Goal: Task Accomplishment & Management: Manage account settings

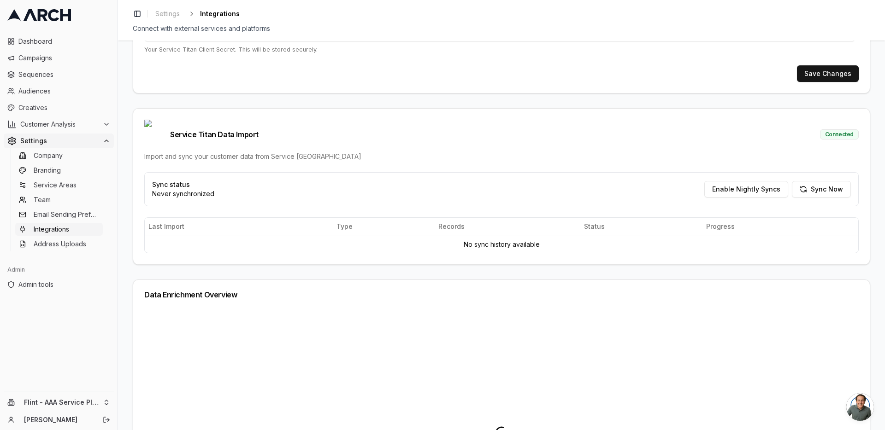
scroll to position [221, 0]
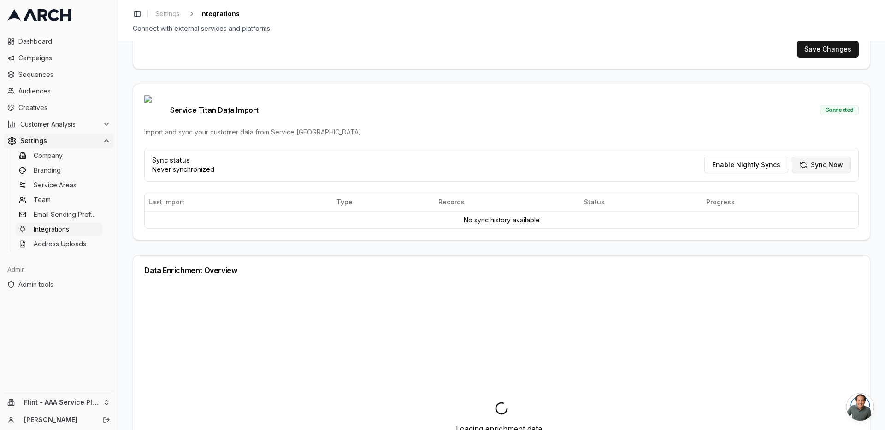
click at [825, 157] on button "Sync Now" at bounding box center [821, 165] width 59 height 17
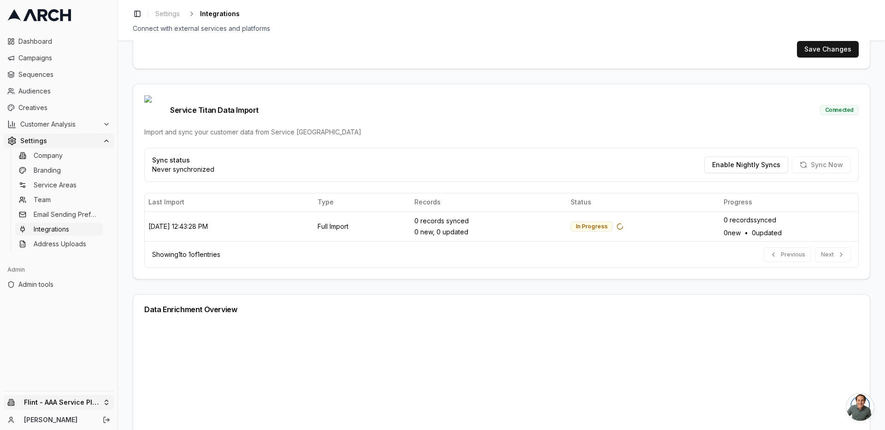
click at [104, 399] on html "Dashboard Campaigns Sequences Audiences Creatives Customer Analysis Settings Co…" at bounding box center [442, 215] width 885 height 430
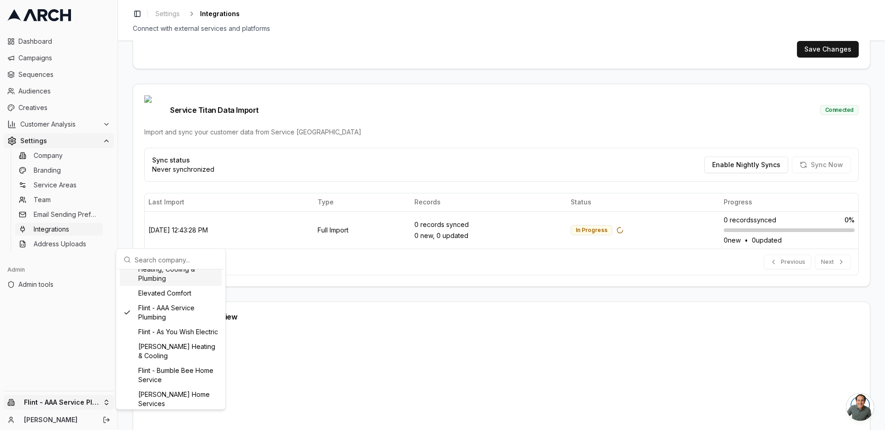
click at [122, 216] on html "Dashboard Campaigns Sequences Audiences Creatives Customer Analysis Settings Co…" at bounding box center [442, 215] width 885 height 430
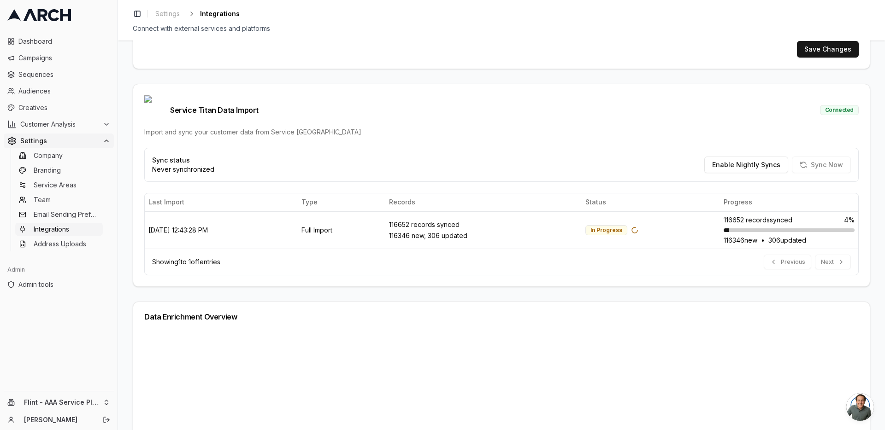
click at [123, 179] on div "Service Titan Integration Setup Configure your Service Titan API credentials to…" at bounding box center [501, 236] width 767 height 390
type input "896516925"
type input "cid.ob6vs0gyva20cbowx5iw6xg7e"
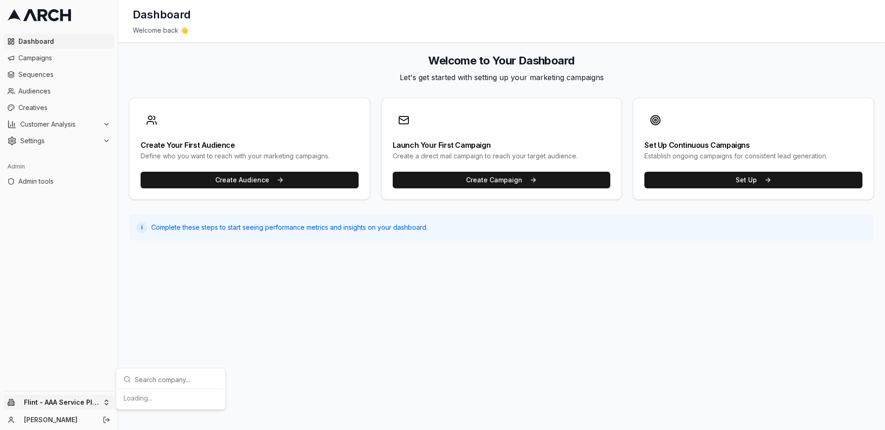
click at [105, 406] on html "Dashboard Campaigns Sequences Audiences Creatives Customer Analysis Settings Ad…" at bounding box center [442, 215] width 885 height 430
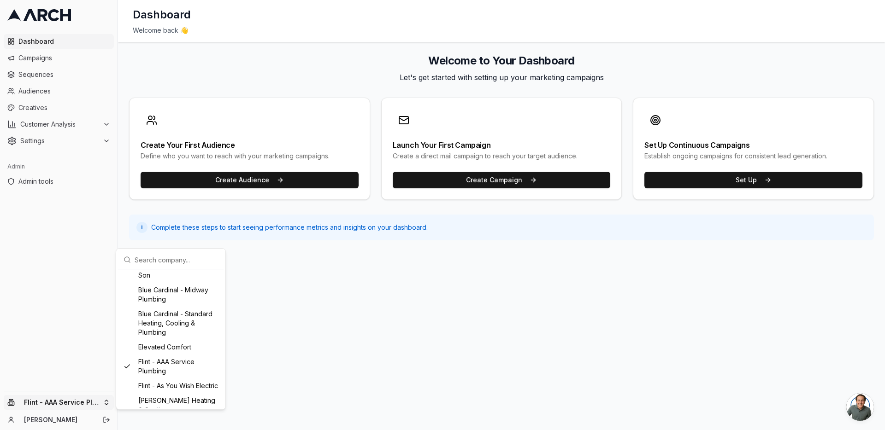
scroll to position [167, 0]
click at [184, 383] on div "Flint - As You Wish Electric" at bounding box center [171, 386] width 102 height 15
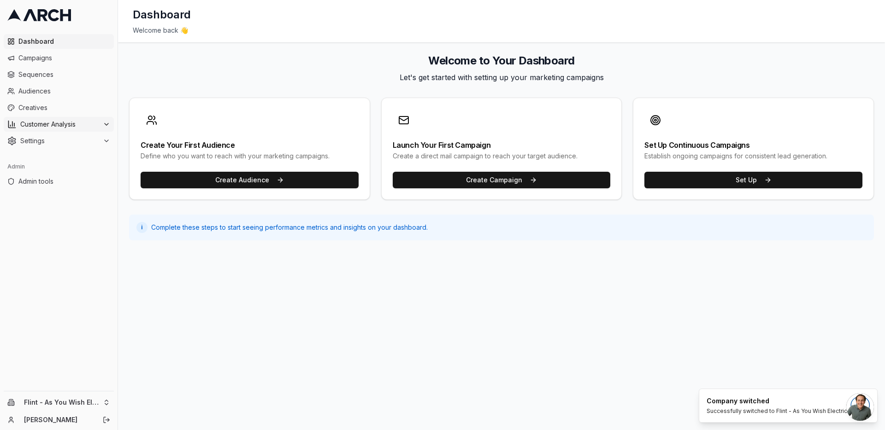
click at [82, 128] on span "Customer Analysis" at bounding box center [59, 124] width 79 height 9
click at [80, 168] on span "Settings" at bounding box center [59, 170] width 79 height 9
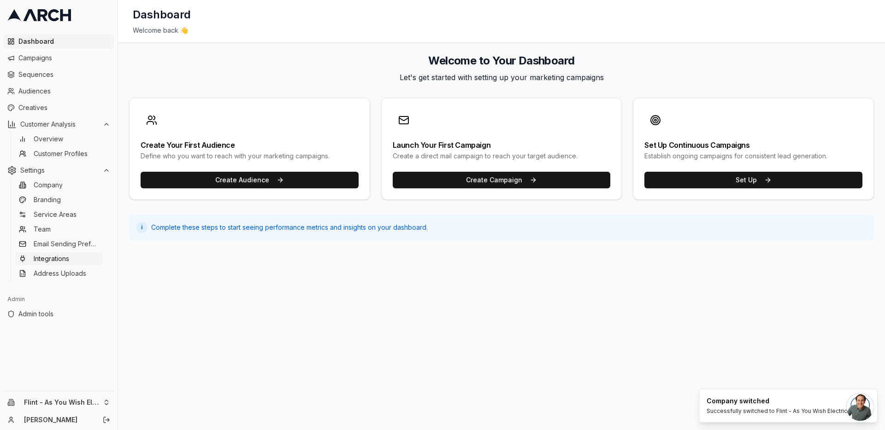
click at [70, 253] on link "Integrations" at bounding box center [59, 259] width 88 height 13
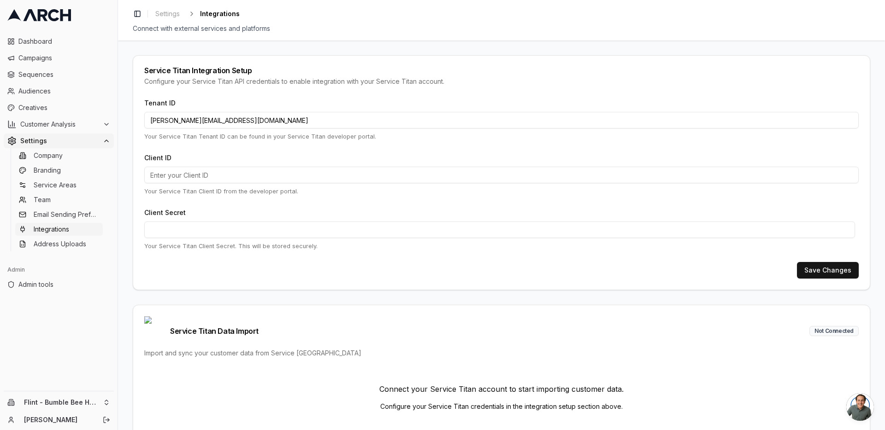
click at [217, 124] on input "jimmy@getarch.com" at bounding box center [501, 120] width 714 height 17
paste input "365499395"
type input "365499395"
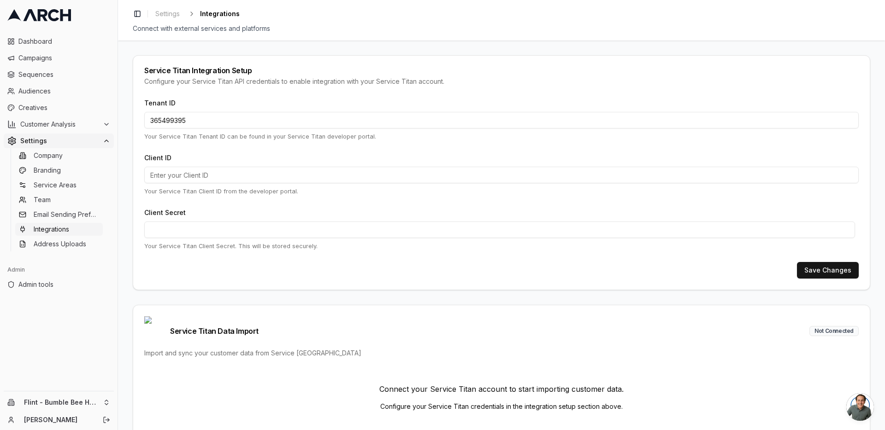
click at [183, 175] on input "Client ID" at bounding box center [501, 175] width 714 height 17
paste input "cid.gdvoteqt2fgi7zk95cpxm1b9g"
type input "cid.gdvoteqt2fgi7zk95cpxm1b9g"
click at [818, 264] on button "Save Changes" at bounding box center [828, 270] width 62 height 17
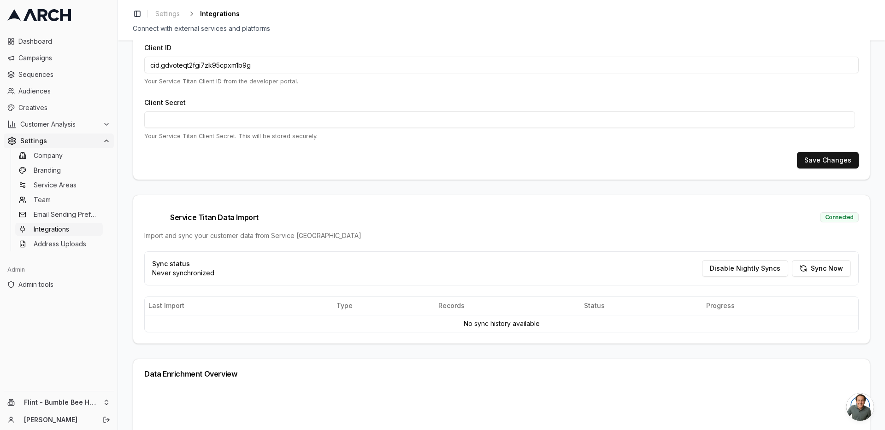
scroll to position [111, 0]
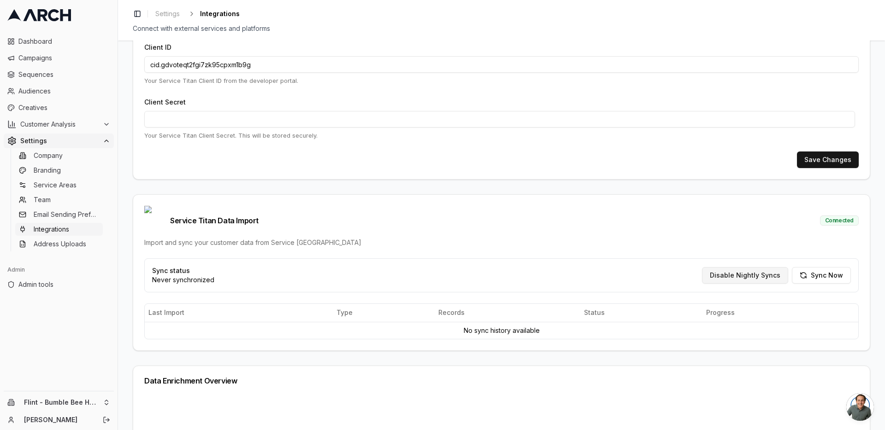
click at [752, 267] on button "Disable Nightly Syncs" at bounding box center [745, 275] width 86 height 17
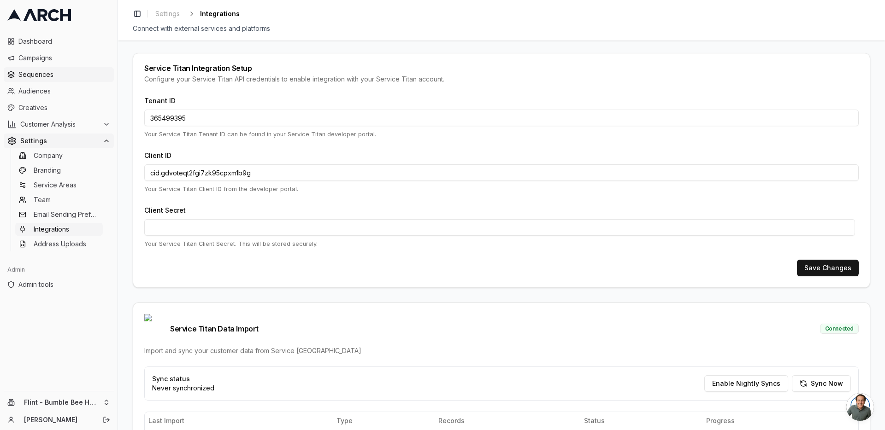
scroll to position [0, 0]
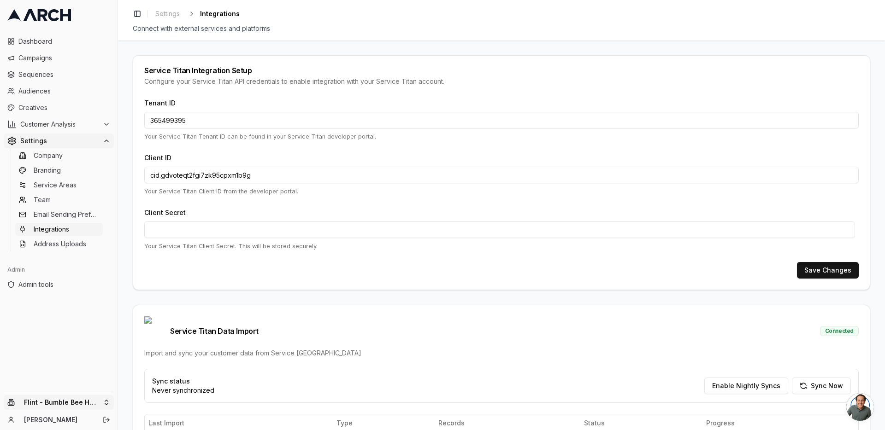
click at [108, 396] on html "Dashboard Campaigns Sequences Audiences Creatives Customer Analysis Settings Co…" at bounding box center [442, 215] width 885 height 430
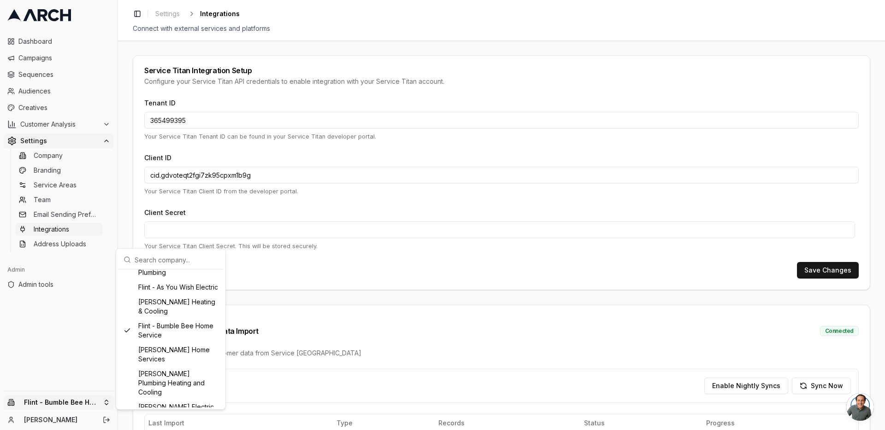
scroll to position [327, 0]
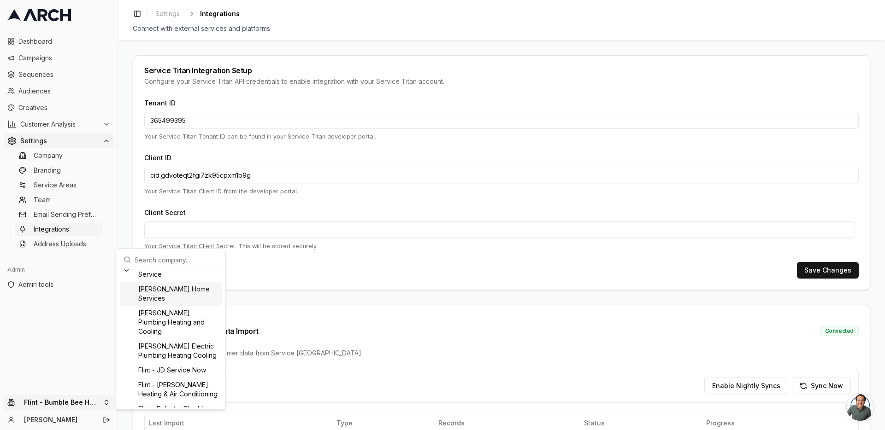
click at [186, 303] on div "Flint - Cranney Home Services" at bounding box center [171, 294] width 102 height 24
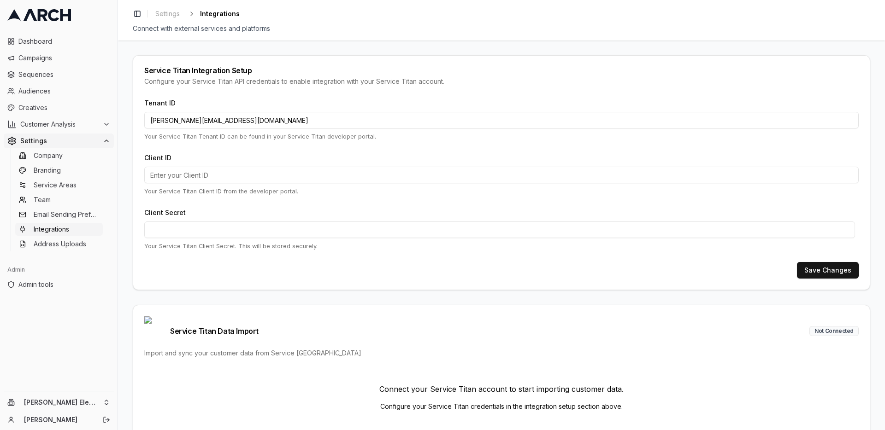
click at [218, 120] on input "[PERSON_NAME][EMAIL_ADDRESS][DOMAIN_NAME]" at bounding box center [501, 120] width 714 height 17
click at [218, 120] on input "jimmy@getarch.com" at bounding box center [501, 120] width 714 height 17
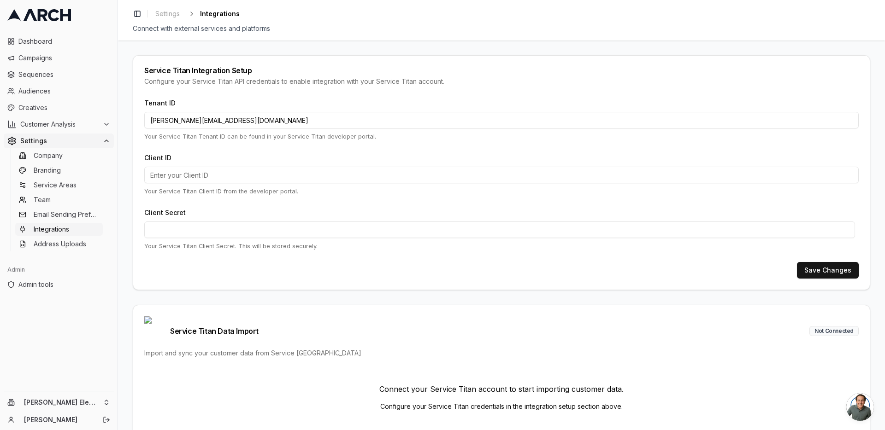
paste input "245587744"
type input "245587744"
click at [258, 175] on input "Client ID" at bounding box center [501, 175] width 714 height 17
paste input "cid.m75s3twlur7tebwx75kxpwbg7"
type input "cid.m75s3twlur7tebwx75kxpwbg7"
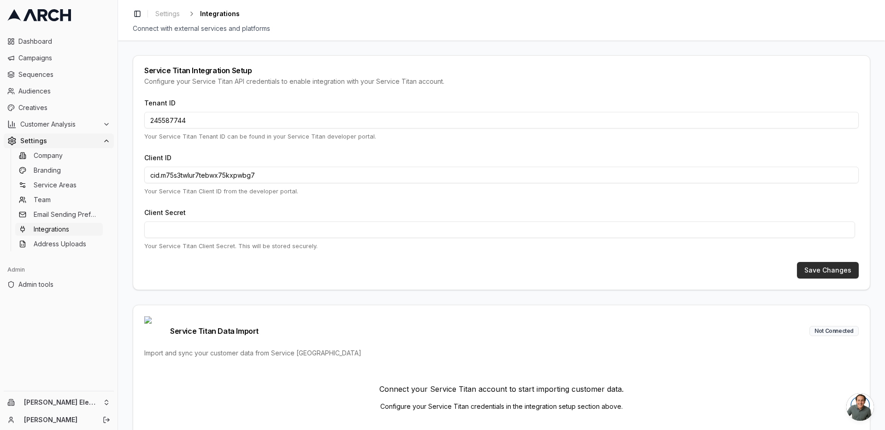
click at [836, 266] on button "Save Changes" at bounding box center [828, 270] width 62 height 17
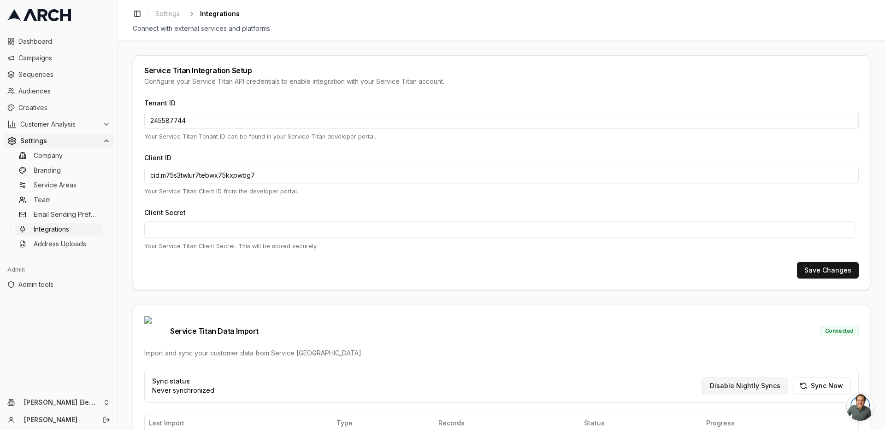
click at [722, 378] on button "Disable Nightly Syncs" at bounding box center [745, 386] width 86 height 17
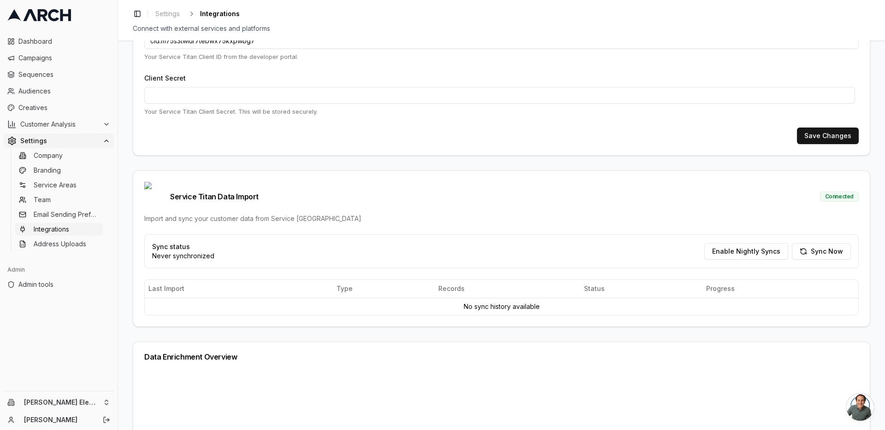
scroll to position [166, 0]
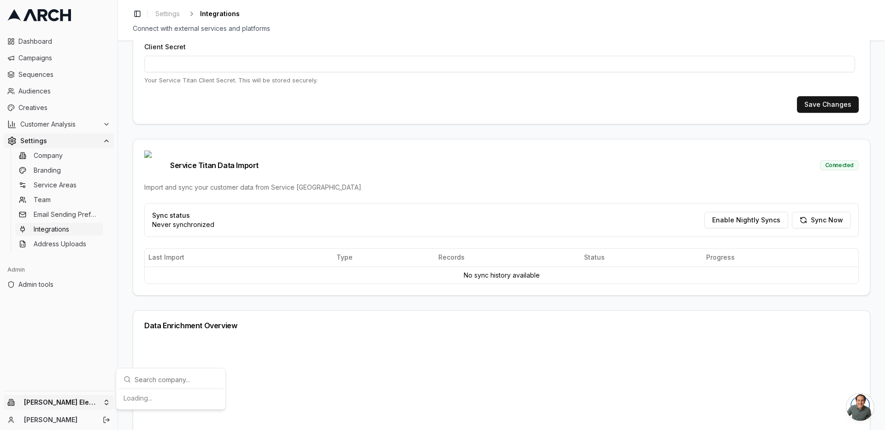
click at [101, 406] on html "Dashboard Campaigns Sequences Audiences Creatives Customer Analysis Settings Co…" at bounding box center [442, 215] width 885 height 430
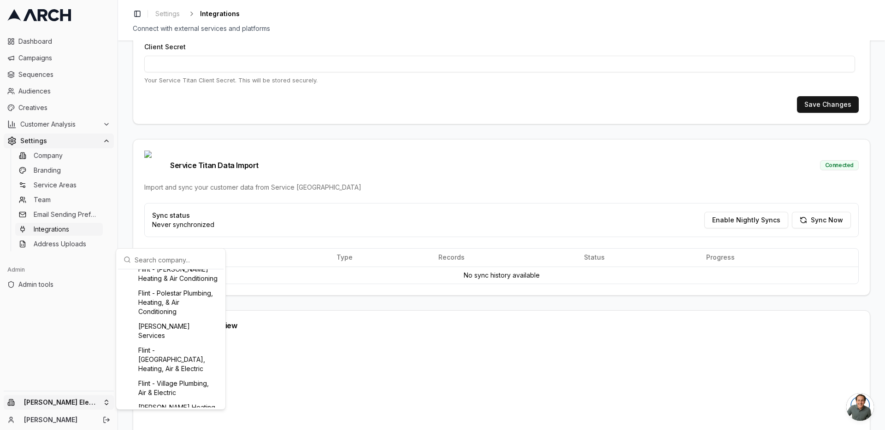
scroll to position [387, 0]
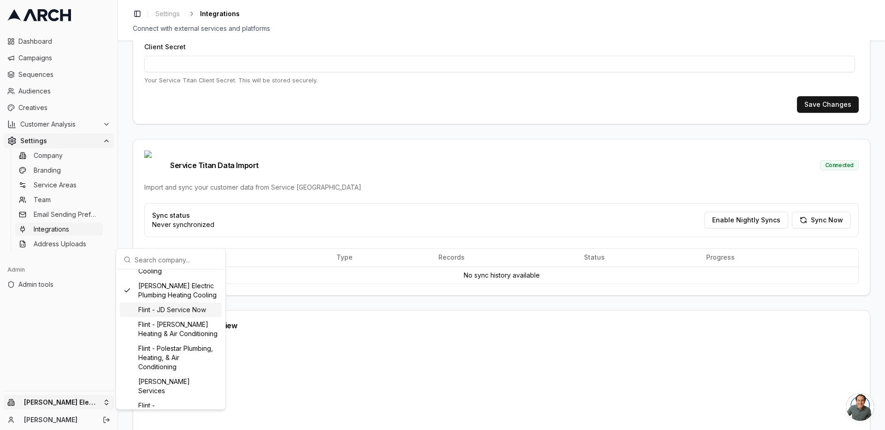
click at [176, 317] on div "Flint - JD Service Now" at bounding box center [171, 310] width 102 height 15
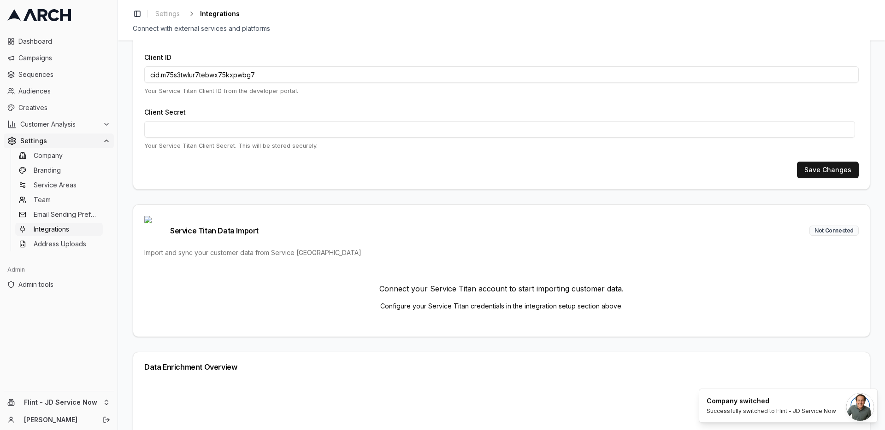
scroll to position [55, 0]
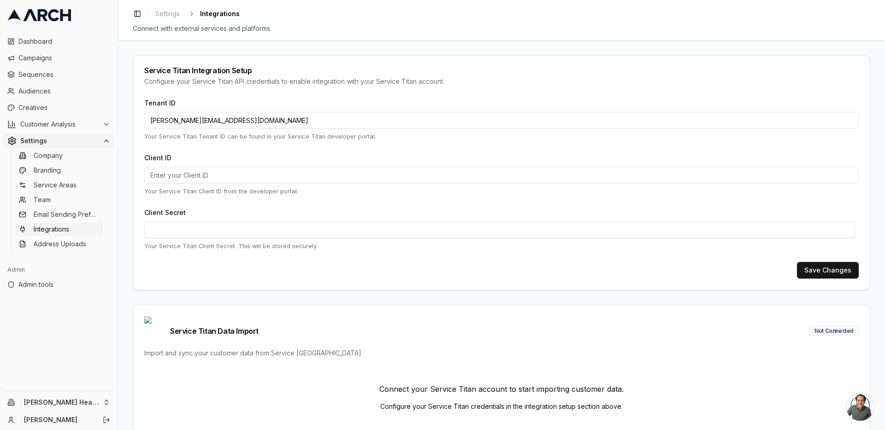
click at [240, 117] on input "[PERSON_NAME][EMAIL_ADDRESS][DOMAIN_NAME]" at bounding box center [501, 120] width 714 height 17
paste input "727413313"
type input "727413313"
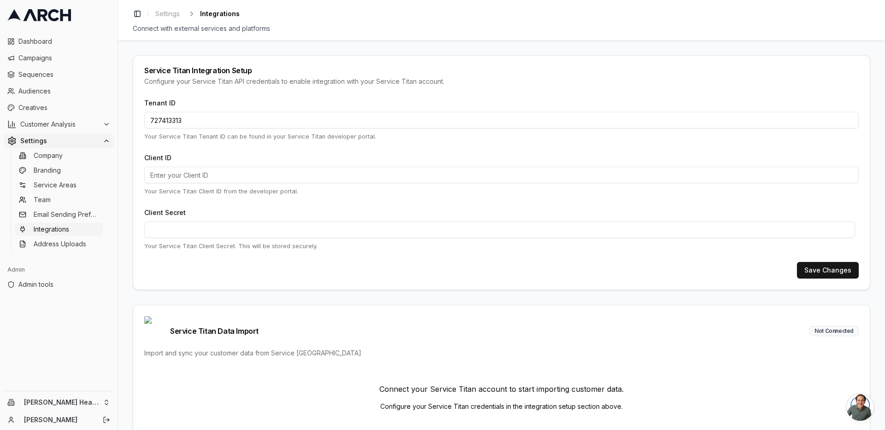
click at [287, 179] on input "Client ID" at bounding box center [501, 175] width 714 height 17
paste input "cid.1bcvke7e9j07hbkctu4xhaqpx"
type input "cid.1bcvke7e9j07hbkctu4xhaqpx"
click at [841, 267] on button "Save Changes" at bounding box center [828, 270] width 62 height 17
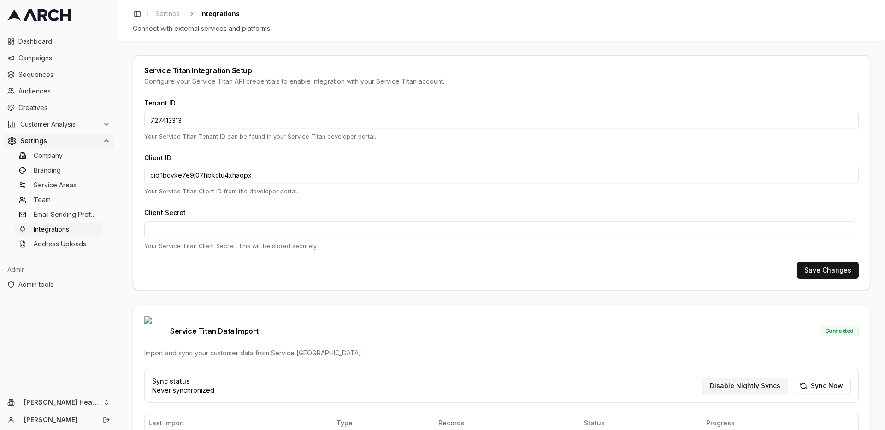
click at [736, 378] on button "Disable Nightly Syncs" at bounding box center [745, 386] width 86 height 17
click at [106, 402] on html "Dashboard Campaigns Sequences Audiences Creatives Customer Analysis Settings Co…" at bounding box center [442, 215] width 885 height 430
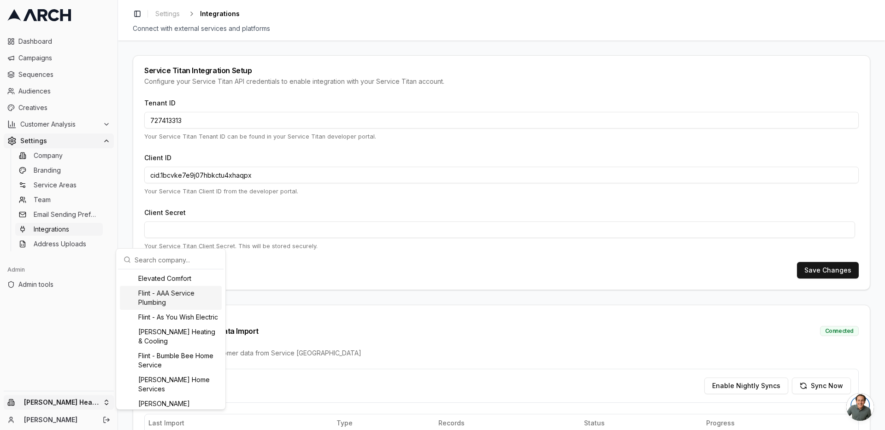
scroll to position [181, 0]
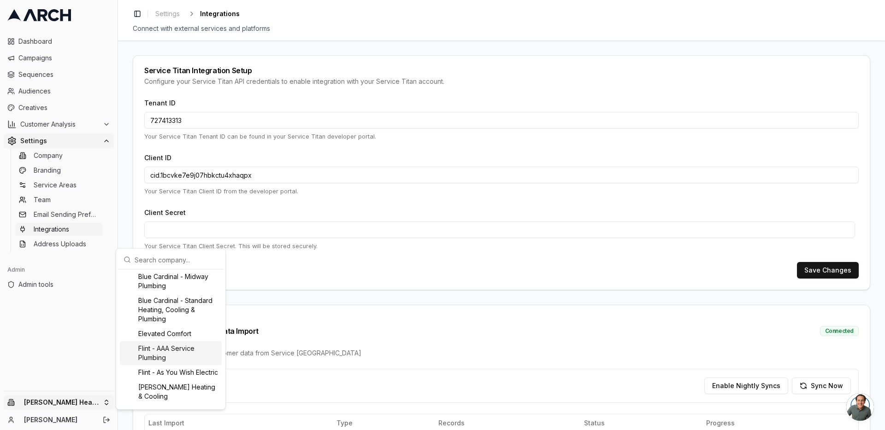
click at [155, 348] on div "Flint - AAA Service Plumbing" at bounding box center [171, 353] width 102 height 24
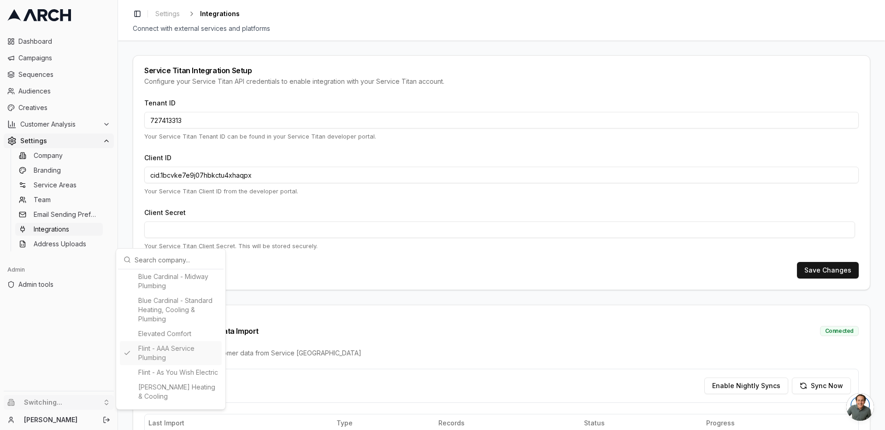
type input "411046019"
type input "cid.8fa9ogyczfk109dx0coorc8lz"
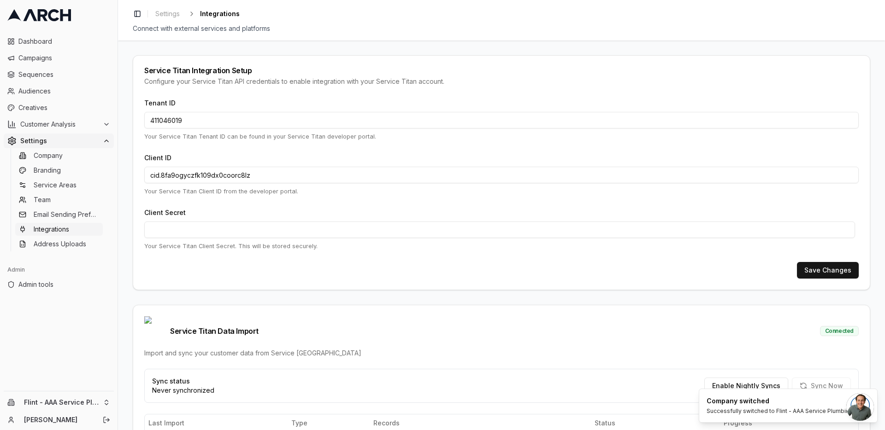
click at [130, 322] on div "Service Titan Integration Setup Configure your Service Titan API credentials to…" at bounding box center [501, 236] width 767 height 390
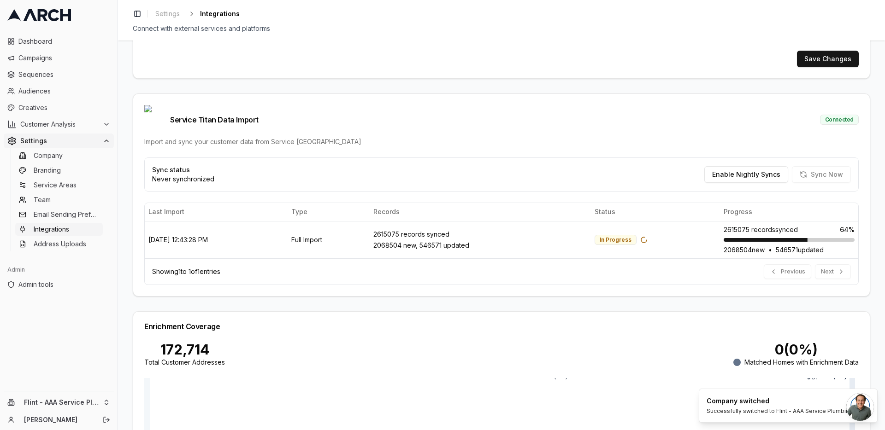
scroll to position [221, 0]
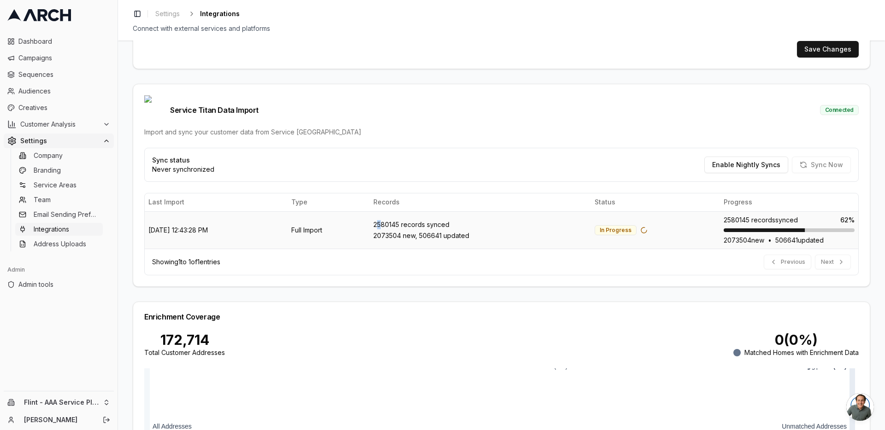
drag, startPoint x: 409, startPoint y: 211, endPoint x: 403, endPoint y: 211, distance: 5.5
click at [403, 220] on div "2580145 records synced" at bounding box center [480, 224] width 214 height 9
click at [124, 198] on div "Service Titan Integration Setup Configure your Service Titan API credentials to…" at bounding box center [501, 236] width 767 height 390
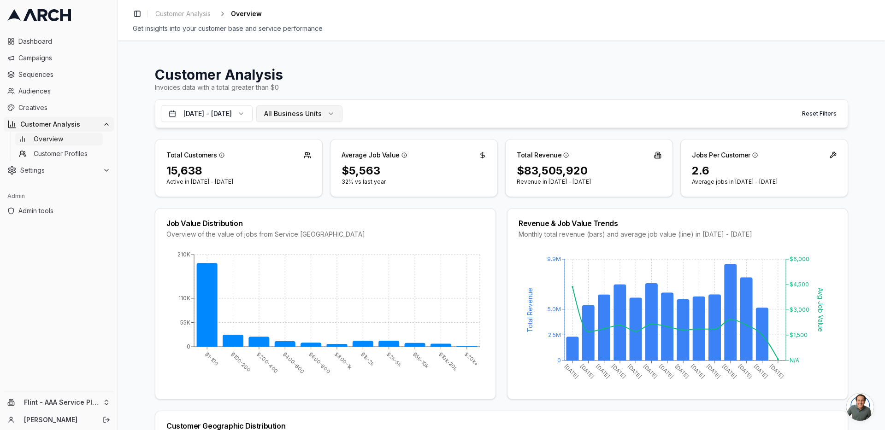
click at [322, 116] on span "All Business Units" at bounding box center [293, 113] width 58 height 9
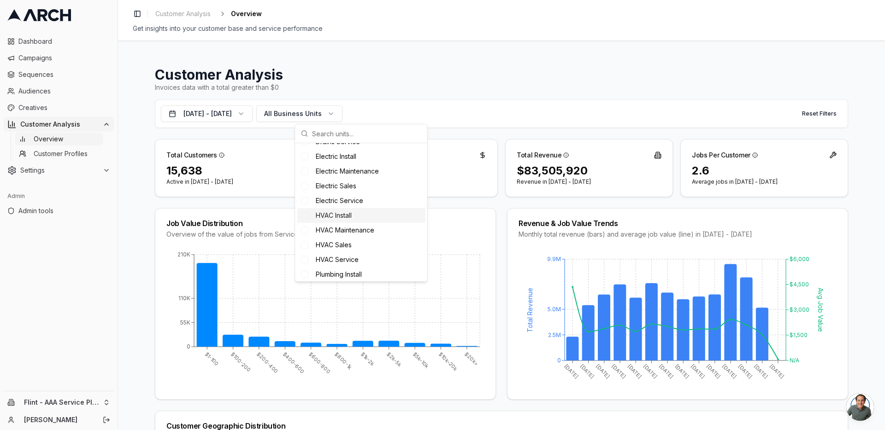
click at [342, 217] on span "HVAC Install" at bounding box center [334, 215] width 36 height 9
click at [341, 233] on span "HVAC Maintenance" at bounding box center [345, 230] width 59 height 9
click at [335, 244] on span "HVAC Sales" at bounding box center [334, 245] width 36 height 9
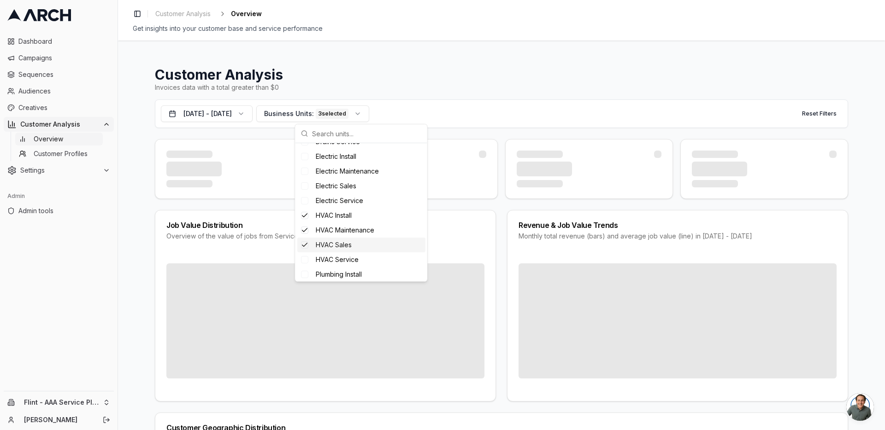
click at [335, 255] on span "HVAC Service" at bounding box center [337, 259] width 43 height 9
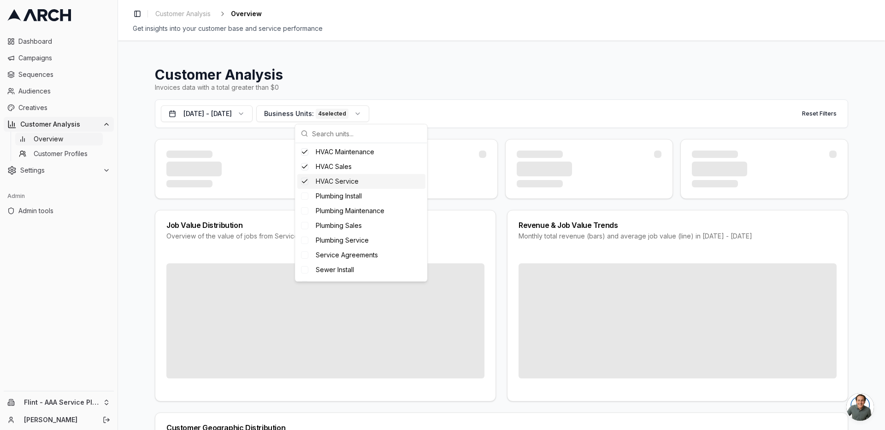
scroll to position [165, 0]
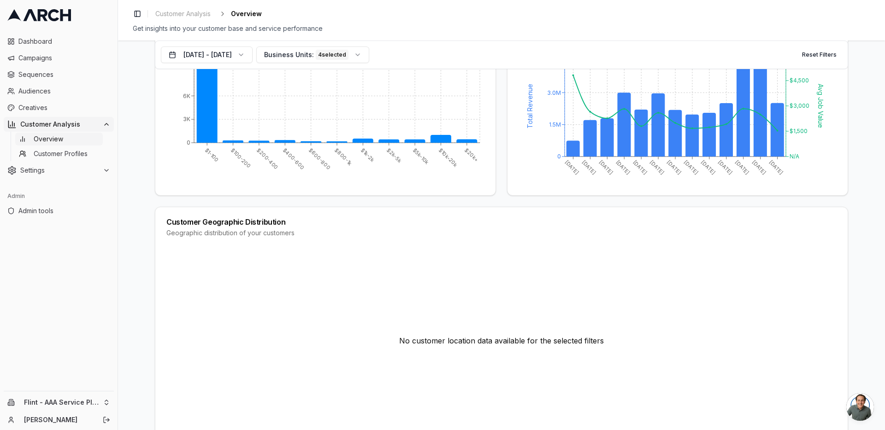
scroll to position [0, 0]
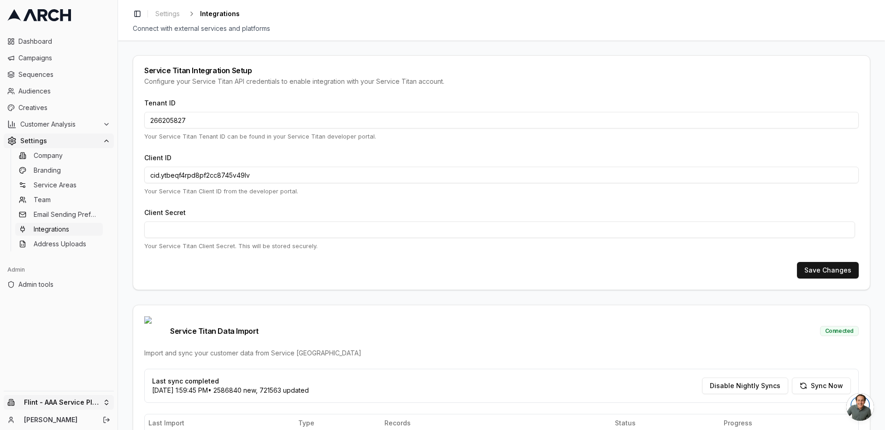
click at [105, 401] on html "Dashboard Campaigns Sequences Audiences Creatives Customer Analysis Settings Co…" at bounding box center [442, 215] width 885 height 430
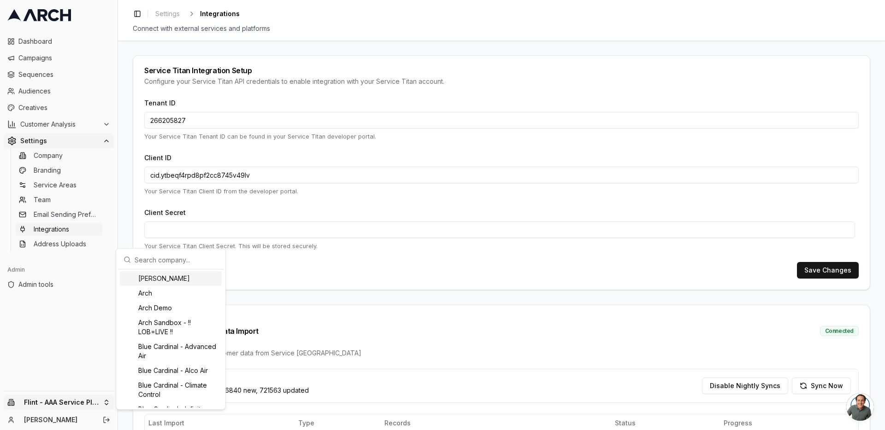
click at [155, 259] on input "text" at bounding box center [176, 260] width 83 height 18
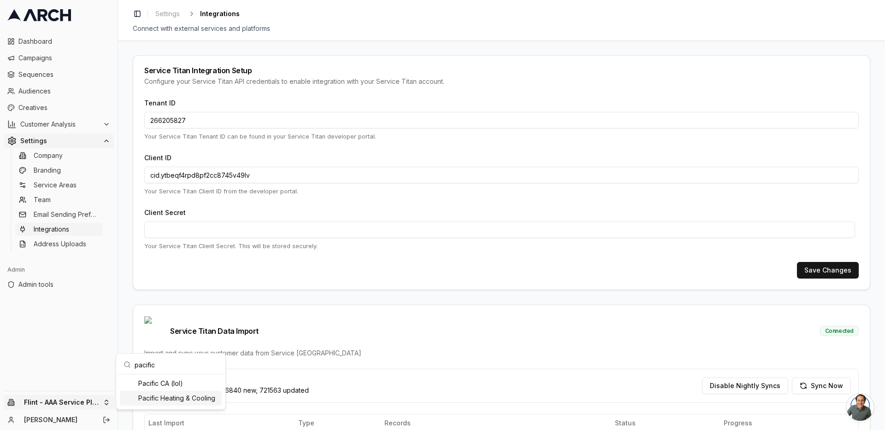
type input "pacific"
click at [172, 401] on div "Pacific Heating & Cooling" at bounding box center [171, 398] width 102 height 15
type input "758458565"
type input "cid.eseiso3cf409en96qfl39uapm"
click at [127, 103] on html "Dashboard Campaigns Sequences Audiences Creatives Customer Analysis Settings Co…" at bounding box center [442, 215] width 885 height 430
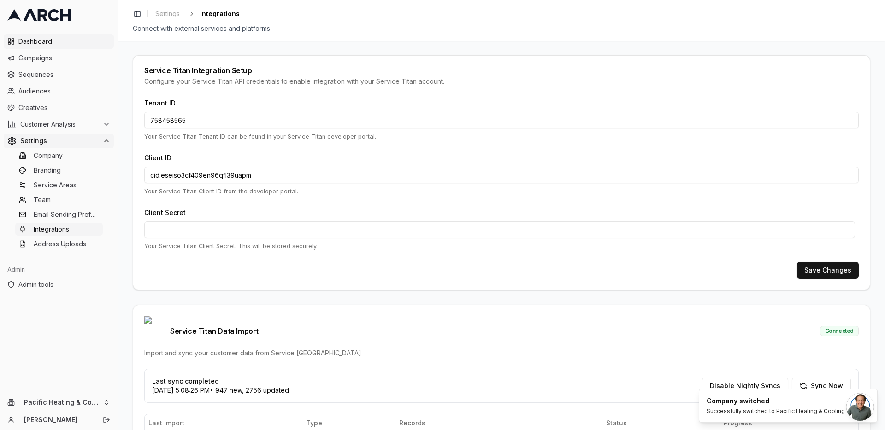
click at [43, 35] on link "Dashboard" at bounding box center [59, 41] width 110 height 15
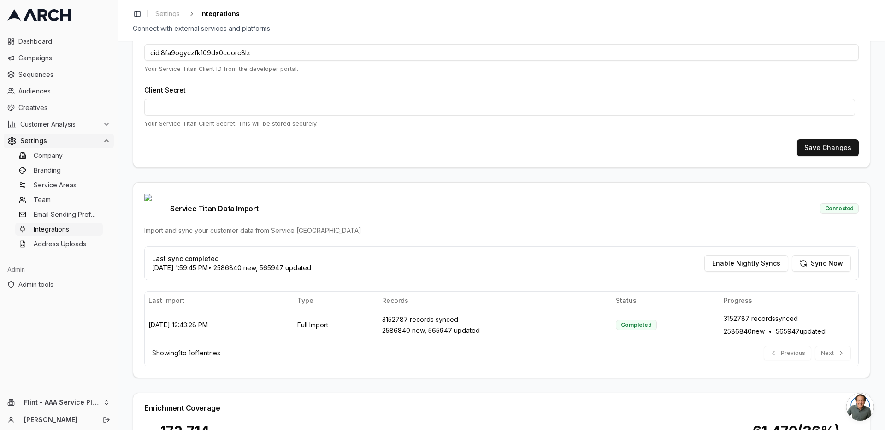
scroll to position [76, 0]
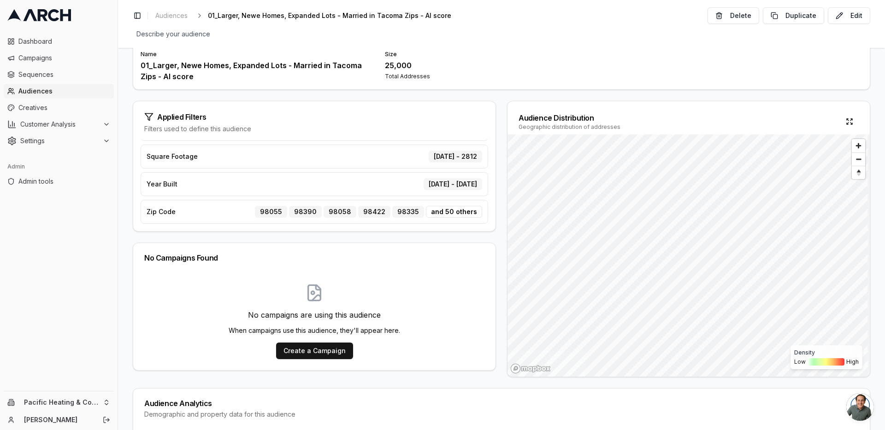
scroll to position [131, 0]
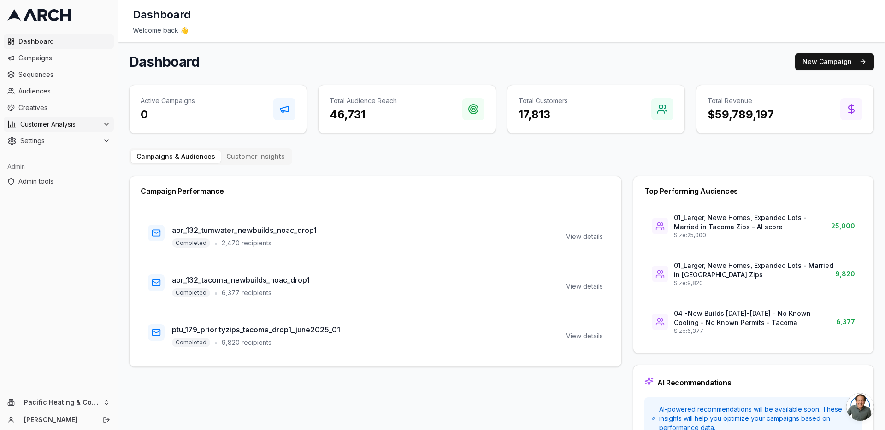
click at [85, 129] on span "Customer Analysis" at bounding box center [59, 124] width 79 height 9
click at [51, 62] on span "Campaigns" at bounding box center [64, 57] width 92 height 9
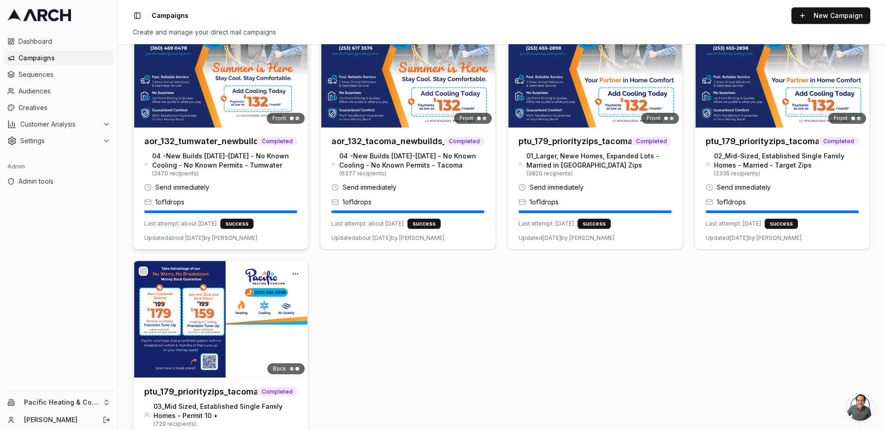
scroll to position [62, 0]
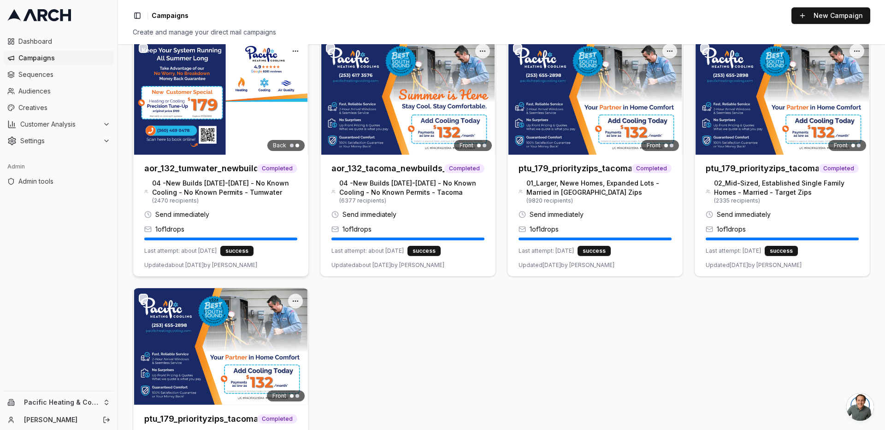
click at [224, 169] on h3 "aor_132_tumwater_newbuilds_noac_drop1" at bounding box center [200, 168] width 113 height 13
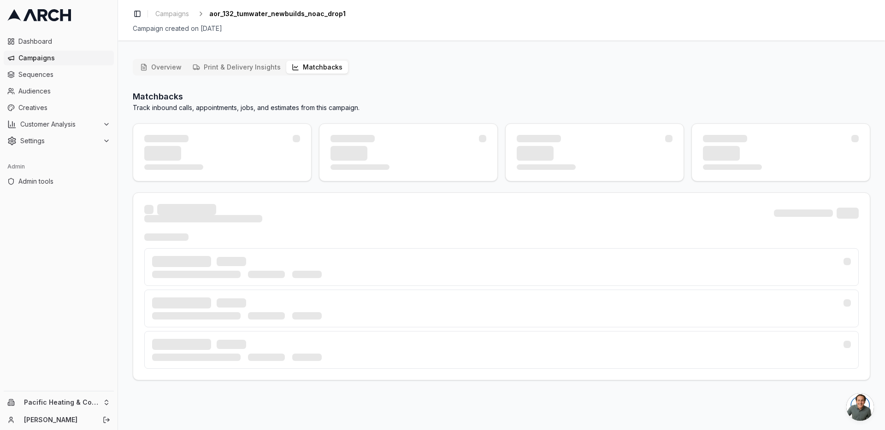
click at [324, 64] on button "Matchbacks" at bounding box center [317, 67] width 62 height 13
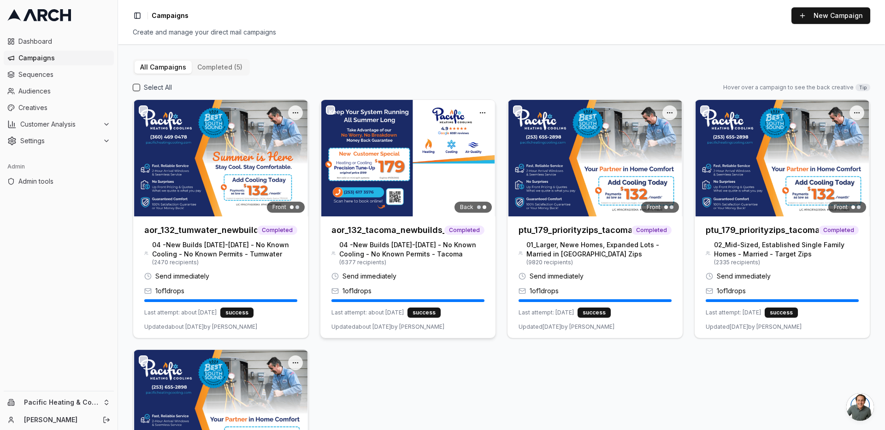
click at [373, 183] on img at bounding box center [407, 158] width 175 height 117
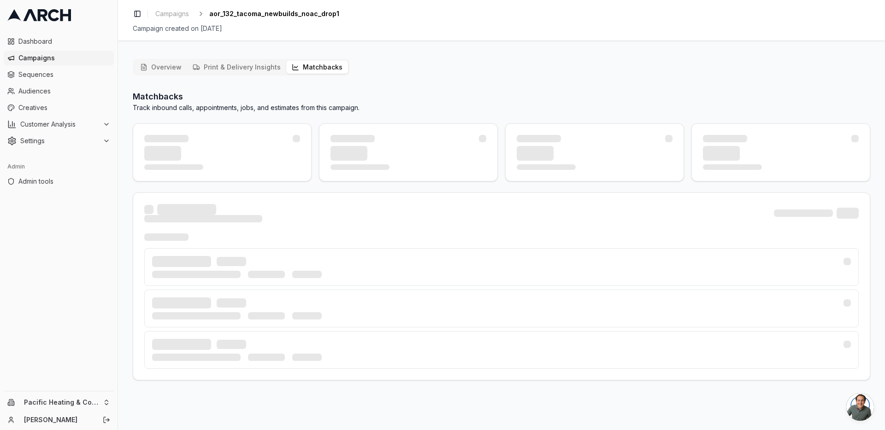
click at [305, 67] on button "Matchbacks" at bounding box center [317, 67] width 62 height 13
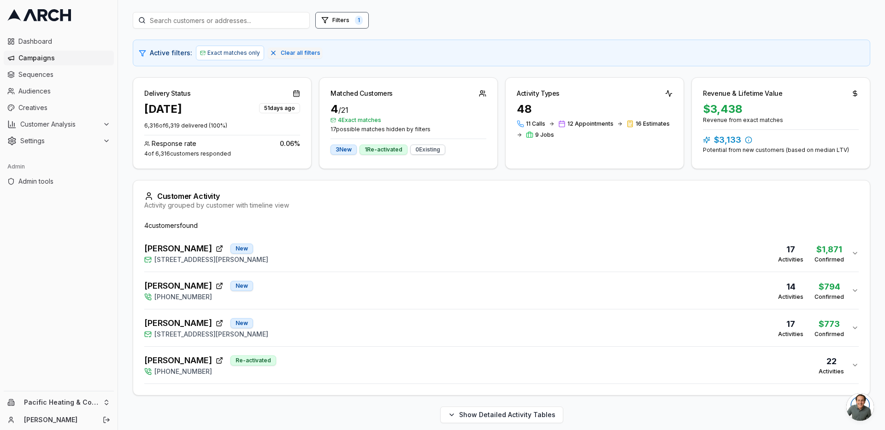
scroll to position [119, 0]
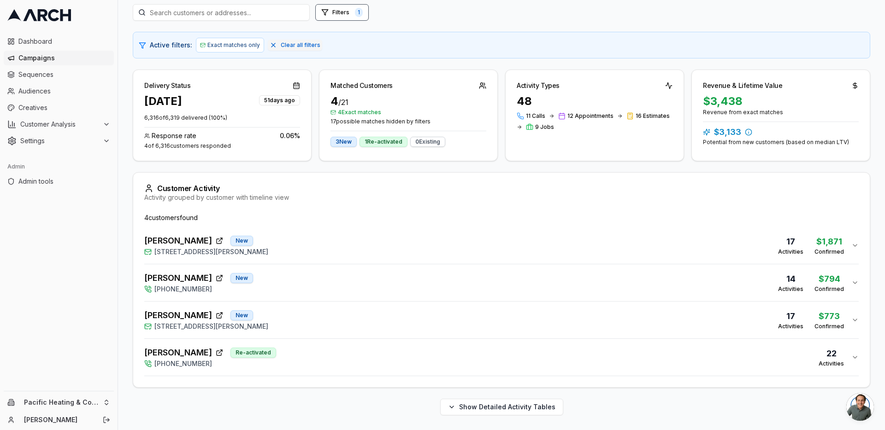
click at [304, 354] on div "Brandon Hall Re-activated (253) 426-3546 22 Activities" at bounding box center [497, 358] width 707 height 22
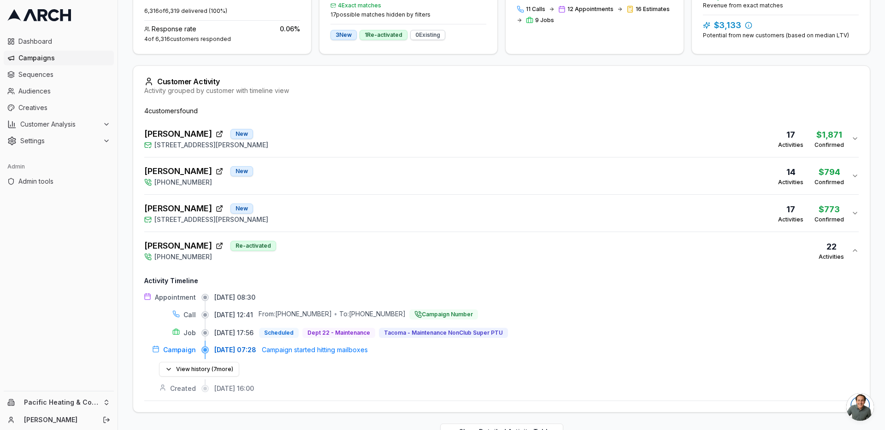
scroll to position [230, 0]
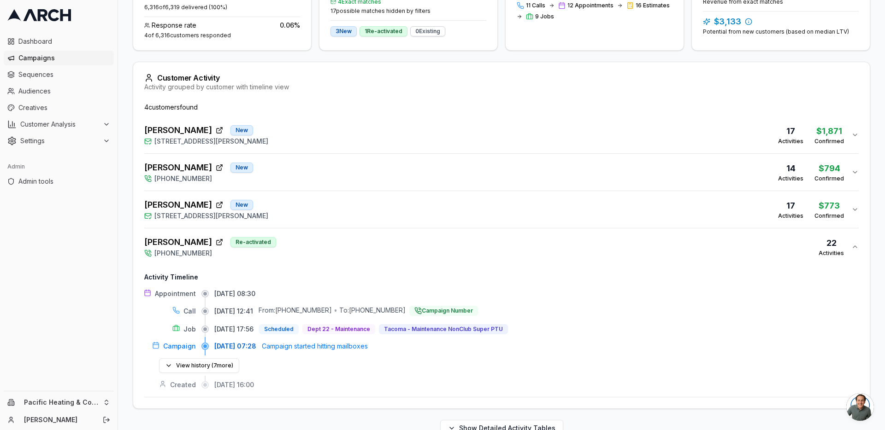
click at [326, 239] on div "Brandon Hall Re-activated (253) 426-3546 22 Activities" at bounding box center [497, 247] width 707 height 22
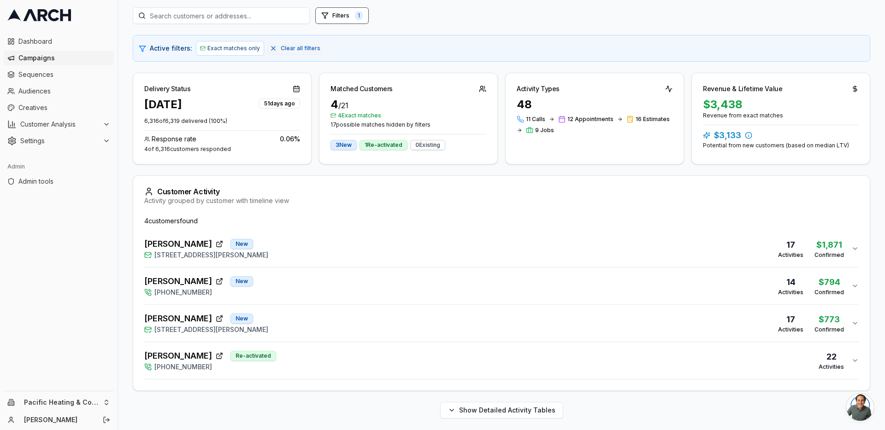
scroll to position [119, 0]
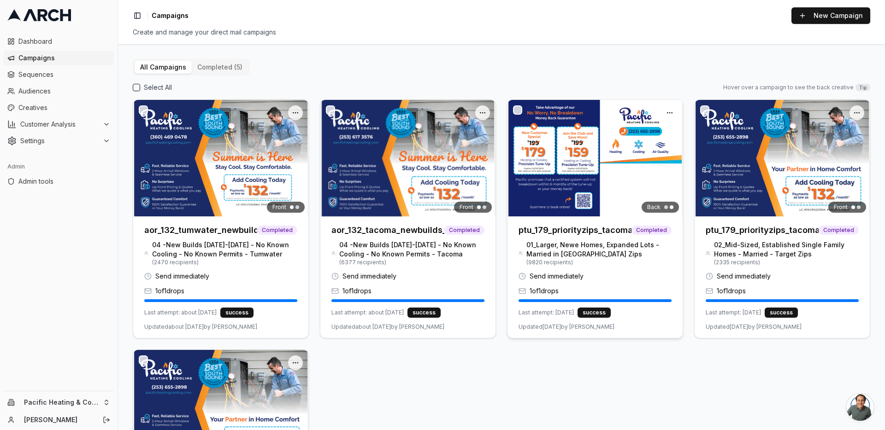
click at [577, 188] on img at bounding box center [594, 158] width 175 height 117
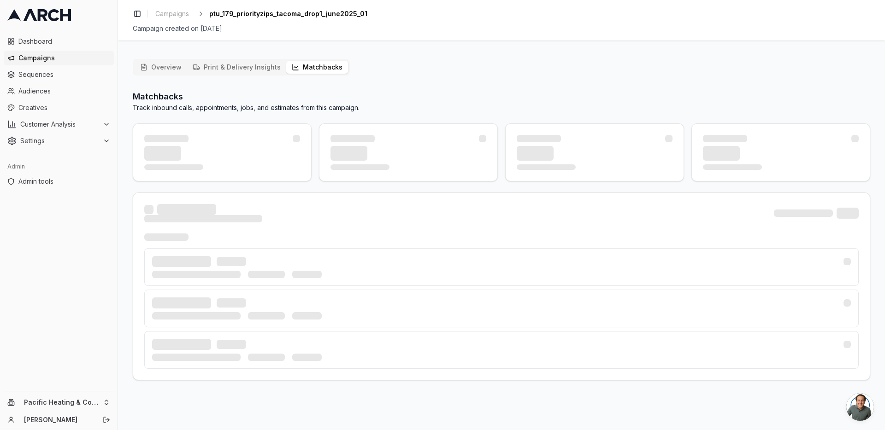
click at [306, 70] on button "Matchbacks" at bounding box center [317, 67] width 62 height 13
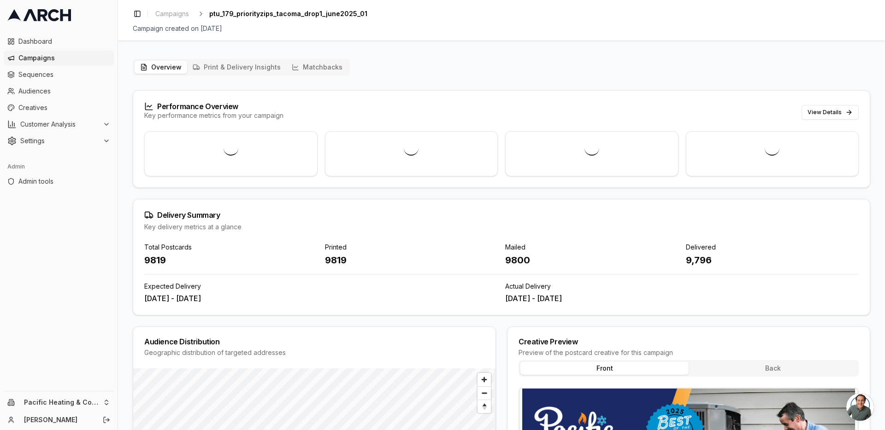
click at [312, 65] on button "Matchbacks" at bounding box center [317, 67] width 62 height 13
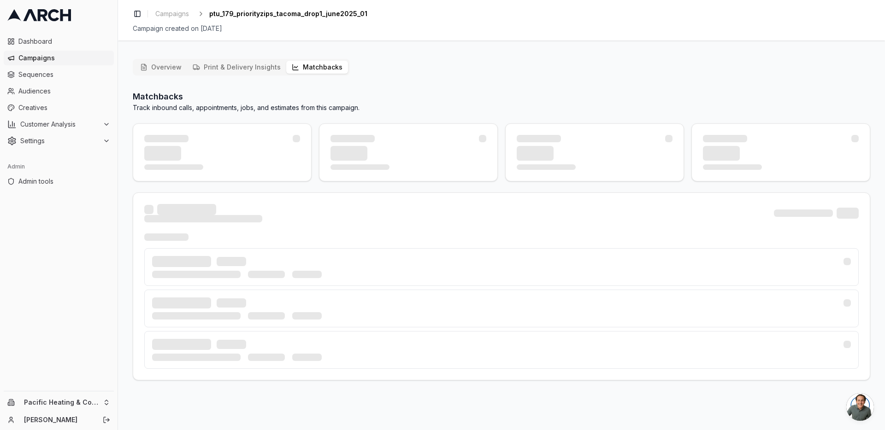
click at [316, 109] on p "Track inbound calls, appointments, jobs, and estimates from this campaign." at bounding box center [246, 107] width 227 height 9
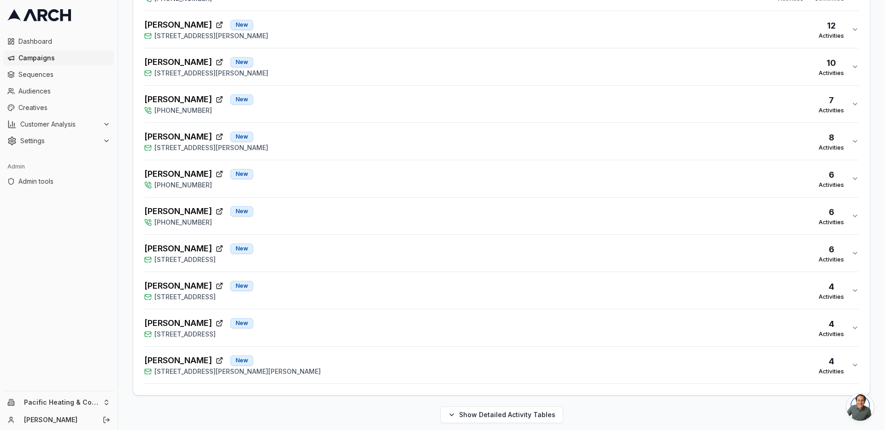
scroll to position [791, 0]
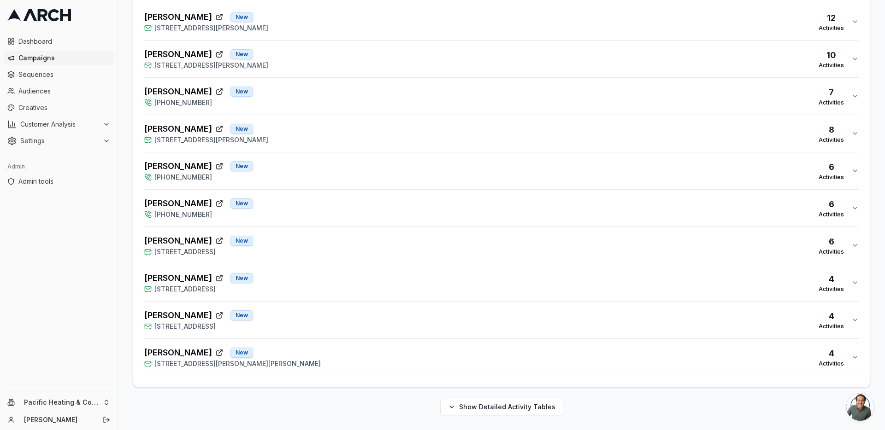
click at [314, 358] on div "[PERSON_NAME] New [STREET_ADDRESS][PERSON_NAME][PERSON_NAME] Activities" at bounding box center [497, 358] width 707 height 22
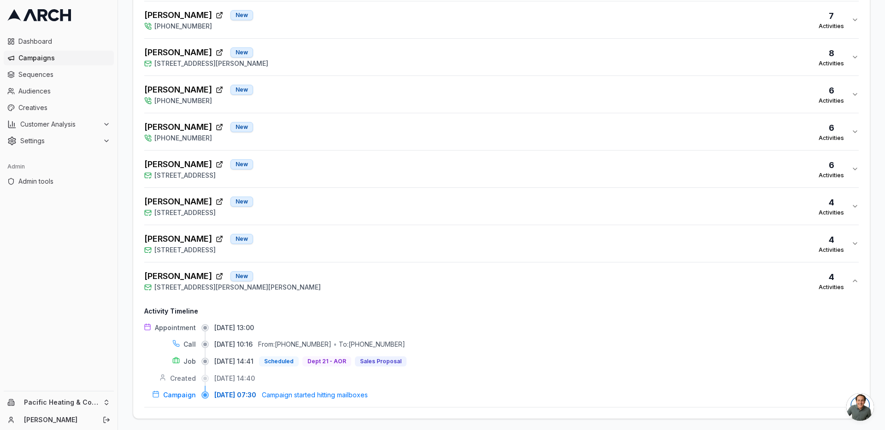
scroll to position [899, 0]
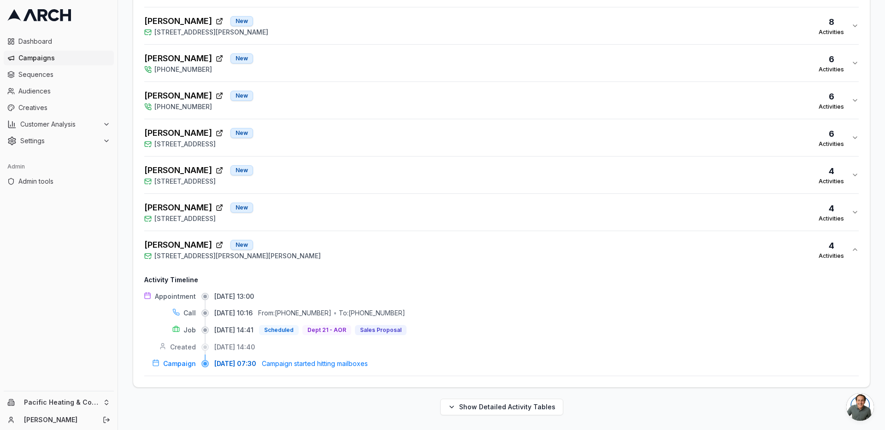
click at [318, 199] on button "[PERSON_NAME] [GEOGRAPHIC_DATA][STREET_ADDRESS] Activities" at bounding box center [501, 212] width 714 height 37
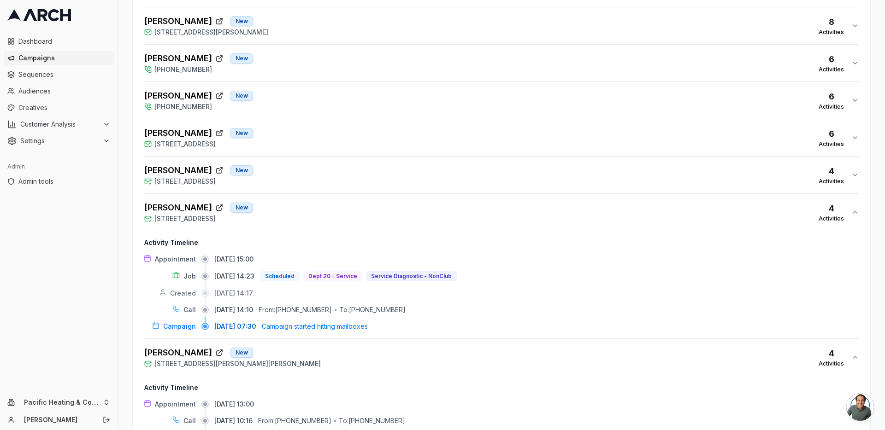
click at [323, 174] on div "[PERSON_NAME] New [STREET_ADDRESS] Activities" at bounding box center [497, 175] width 707 height 22
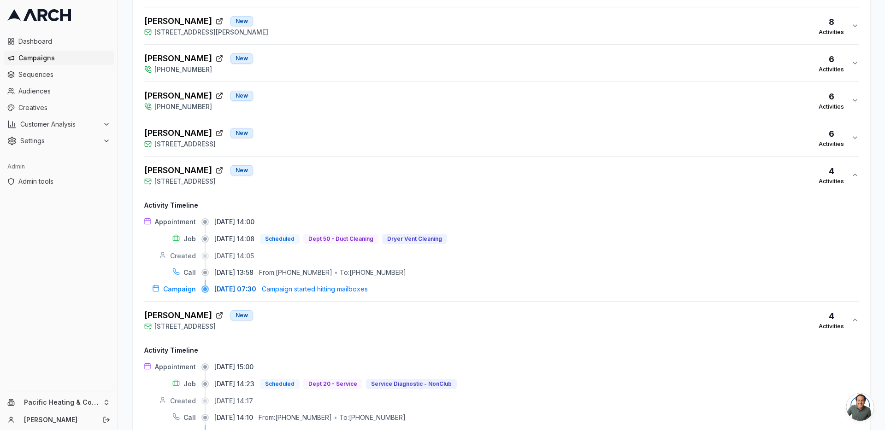
click at [325, 144] on div "[PERSON_NAME] New [STREET_ADDRESS] 6 Activities" at bounding box center [497, 138] width 707 height 22
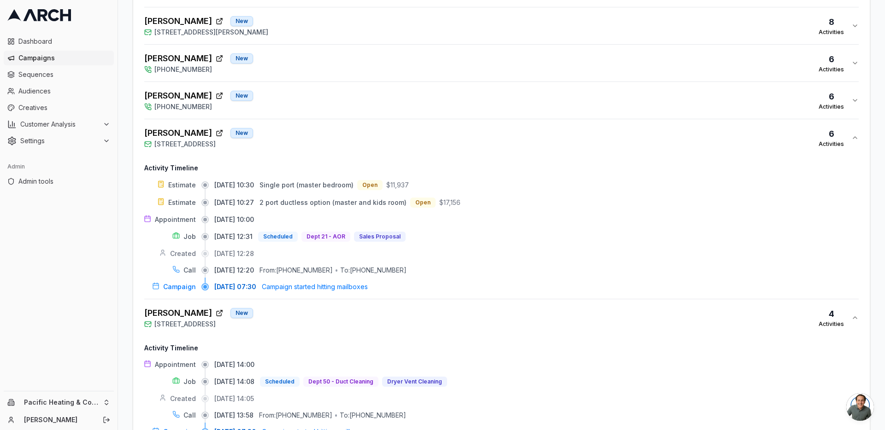
click at [328, 114] on button "[PERSON_NAME] New [PHONE_NUMBER] 6 Activities" at bounding box center [501, 100] width 714 height 37
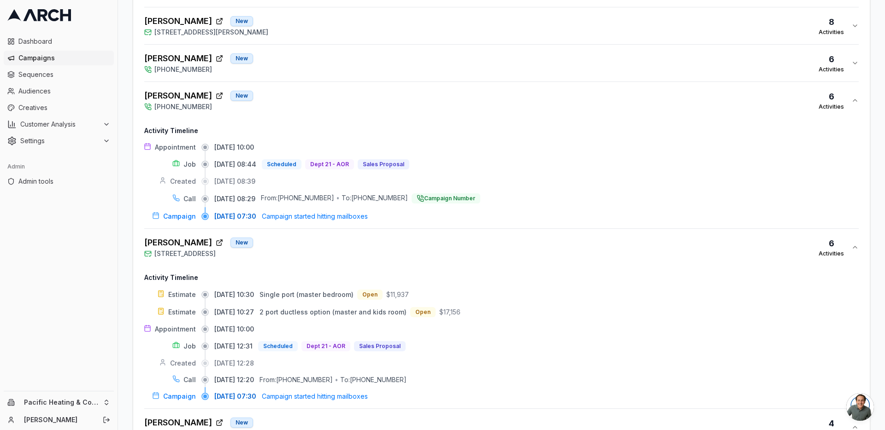
scroll to position [844, 0]
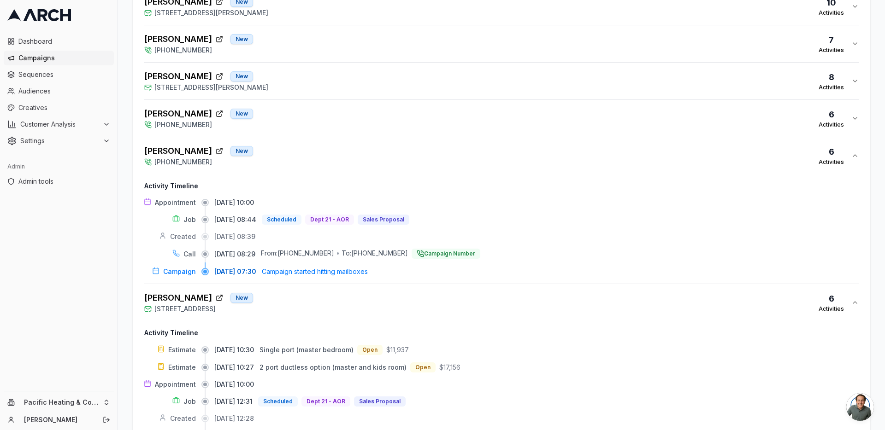
click at [328, 115] on div "[PERSON_NAME] New [PHONE_NUMBER] 6 Activities" at bounding box center [497, 118] width 707 height 22
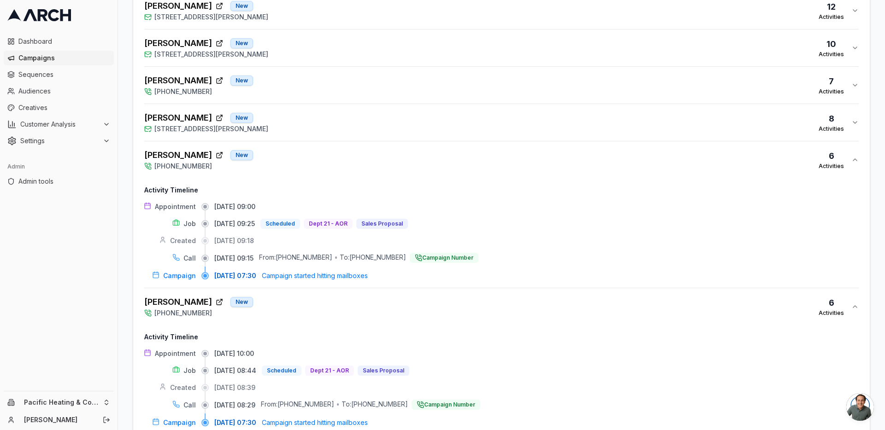
scroll to position [788, 0]
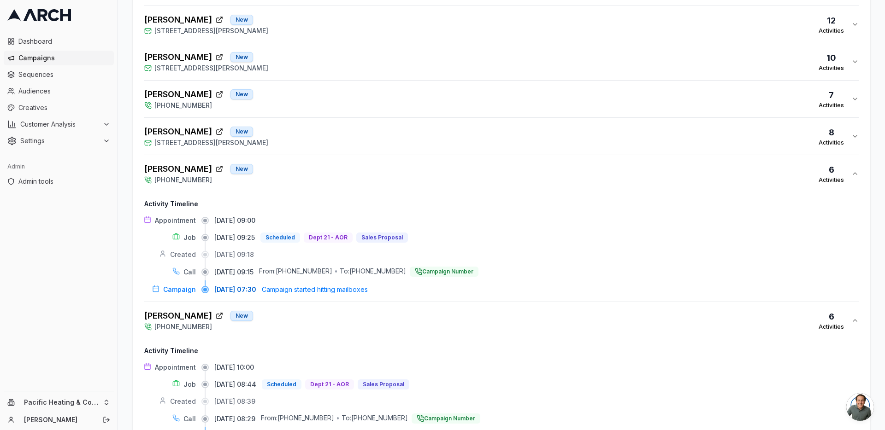
click at [329, 140] on div "[PERSON_NAME] New [STREET_ADDRESS][PERSON_NAME] Activities" at bounding box center [497, 136] width 707 height 22
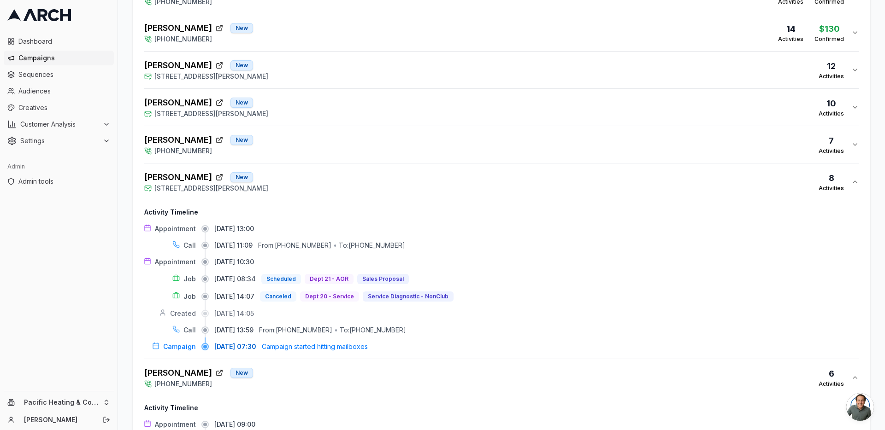
scroll to position [733, 0]
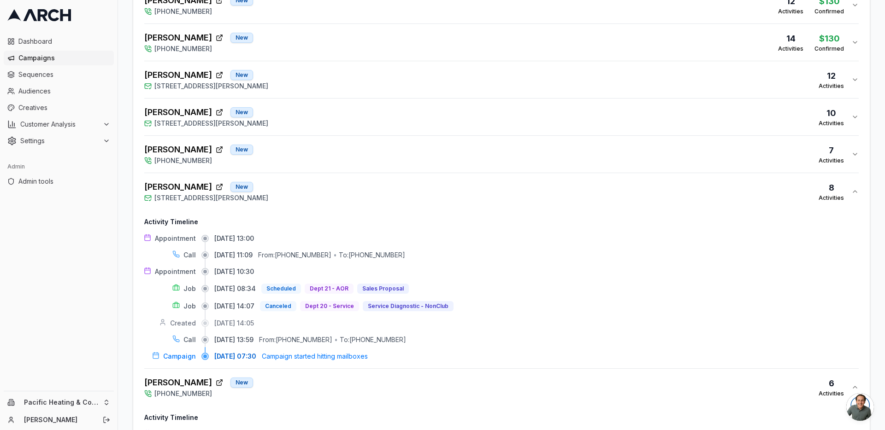
click at [336, 148] on div "Tronja Nagra New [PHONE_NUMBER] 7 Activities" at bounding box center [497, 154] width 707 height 22
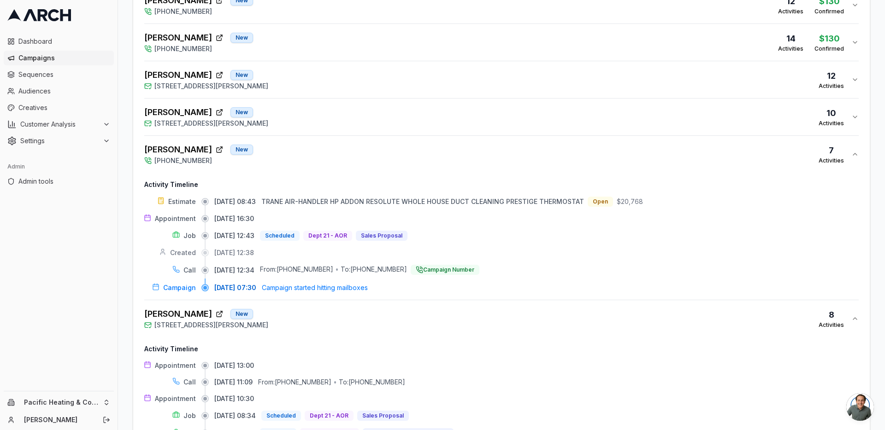
click at [329, 117] on div "[PERSON_NAME] New [STREET_ADDRESS][PERSON_NAME] 10 Activities" at bounding box center [497, 117] width 707 height 22
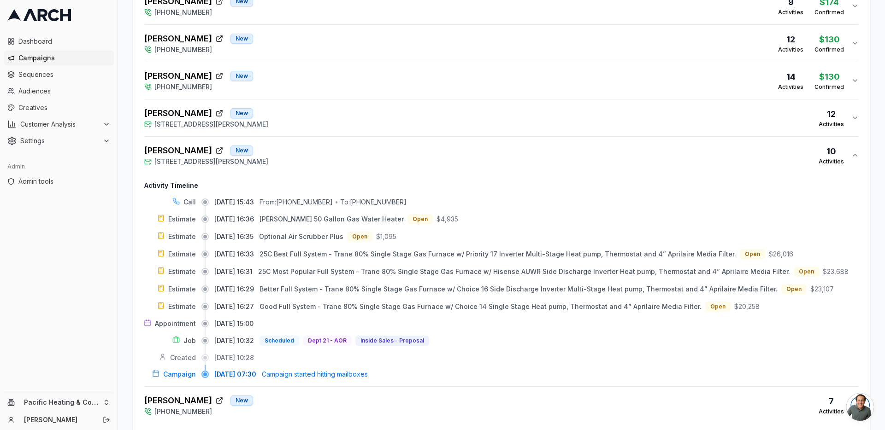
scroll to position [678, 0]
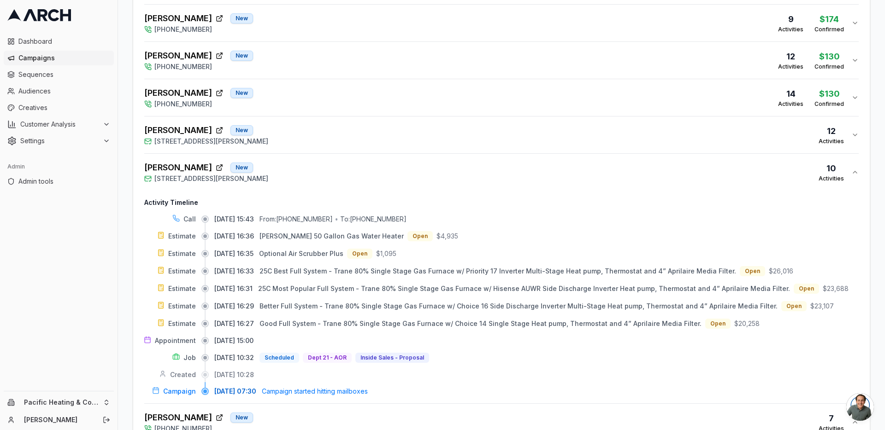
click at [349, 136] on div "[PERSON_NAME] [GEOGRAPHIC_DATA][STREET_ADDRESS][PERSON_NAME] 12 Activities" at bounding box center [497, 135] width 707 height 22
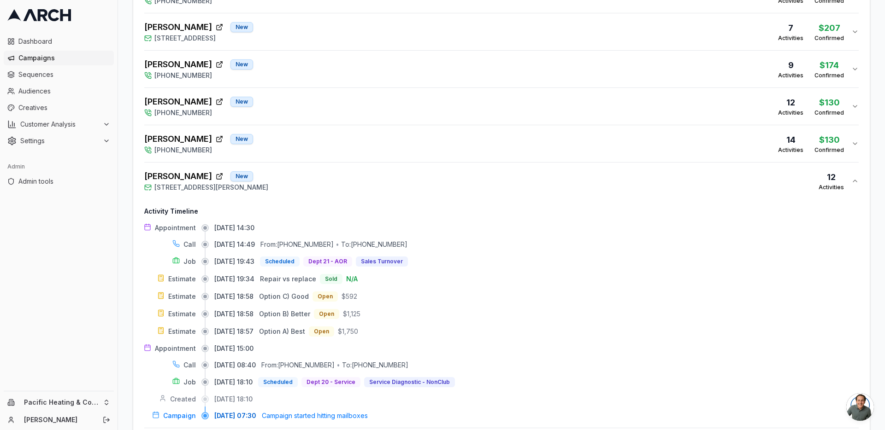
scroll to position [623, 0]
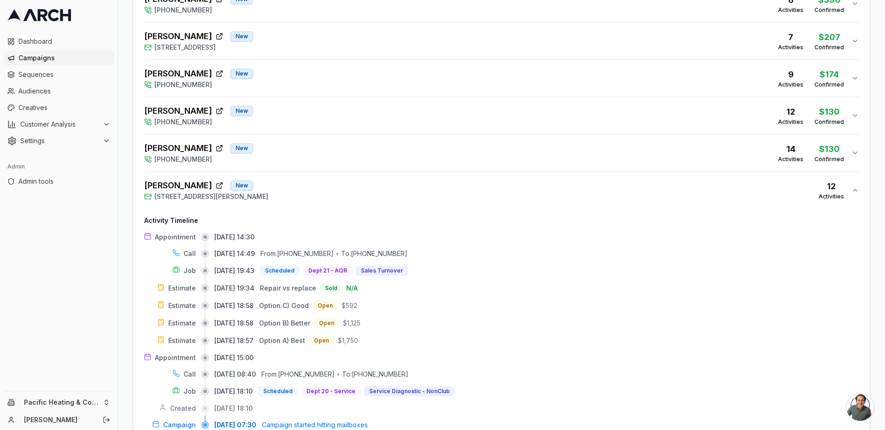
click at [346, 152] on div "[PERSON_NAME] New [PHONE_NUMBER] 14 Activities $130 Confirmed" at bounding box center [497, 153] width 707 height 22
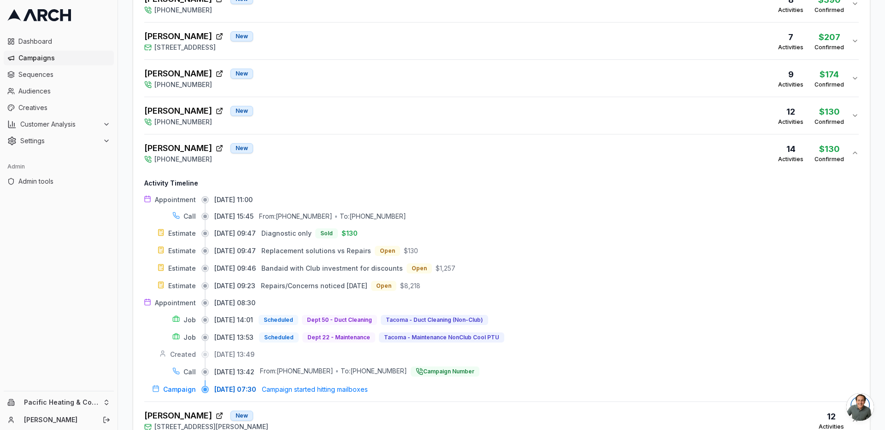
click at [335, 117] on div "[PERSON_NAME] New [PHONE_NUMBER] 12 Activities $130 Confirmed" at bounding box center [497, 116] width 707 height 22
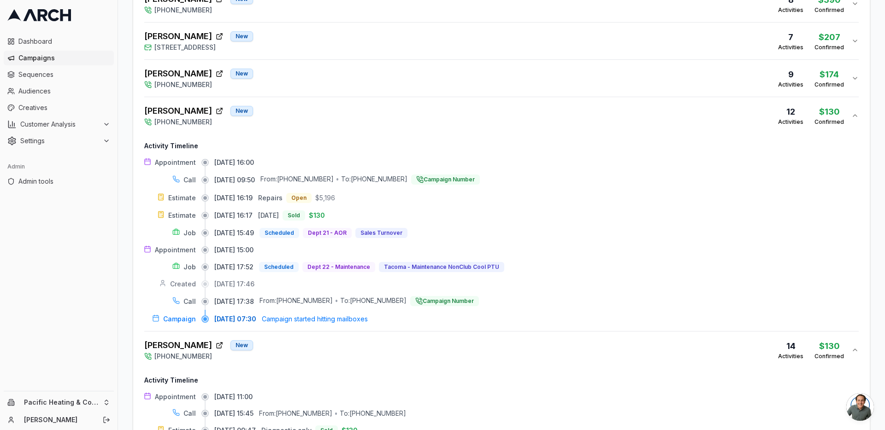
click at [335, 117] on div "[PERSON_NAME] New [PHONE_NUMBER] 12 Activities $130 Confirmed" at bounding box center [497, 116] width 707 height 22
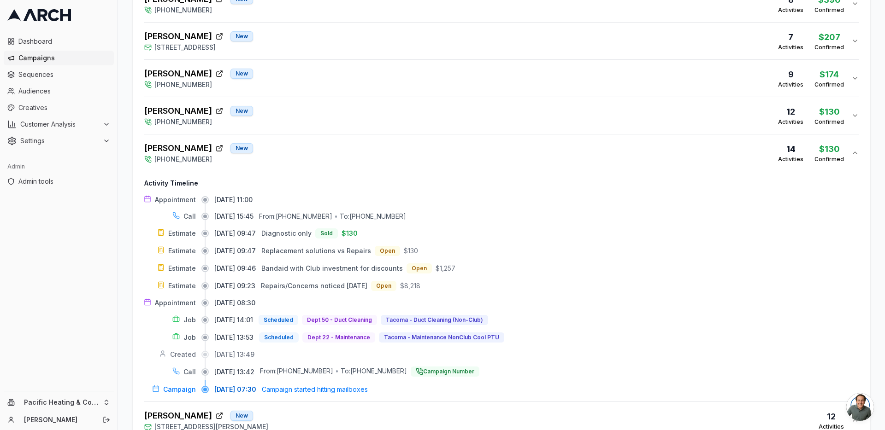
click at [379, 140] on button "[PERSON_NAME] New [PHONE_NUMBER] 14 Activities $130 Confirmed" at bounding box center [501, 153] width 714 height 37
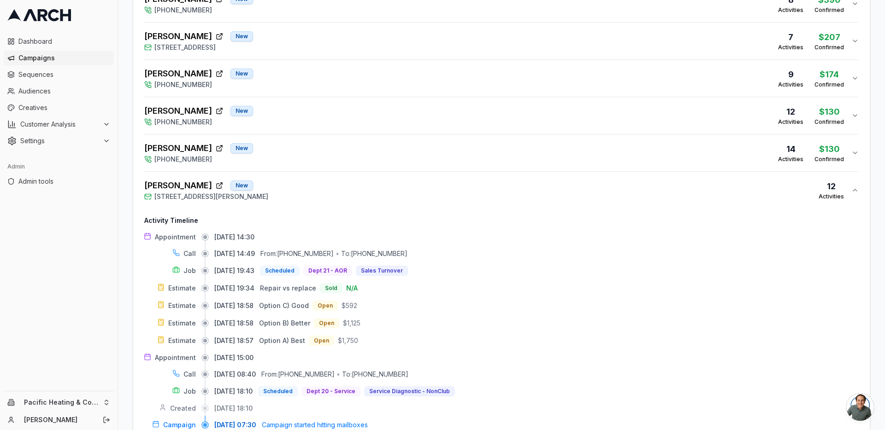
click at [376, 129] on button "[PERSON_NAME] New [PHONE_NUMBER] 12 Activities $130 Confirmed" at bounding box center [501, 115] width 714 height 37
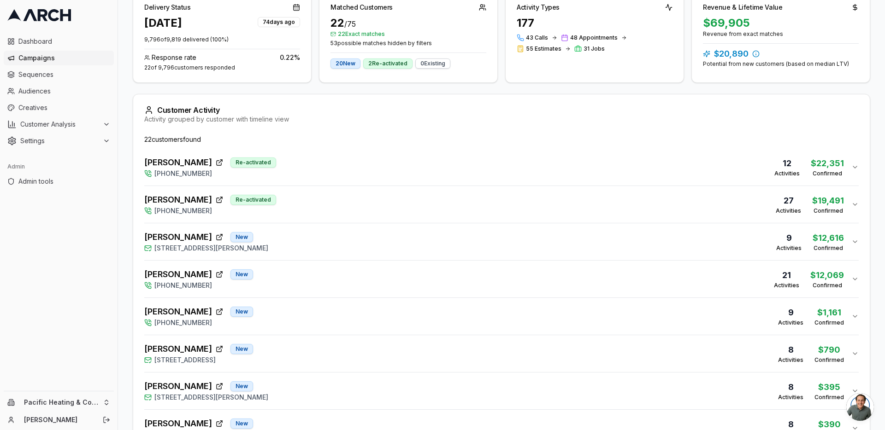
scroll to position [180, 0]
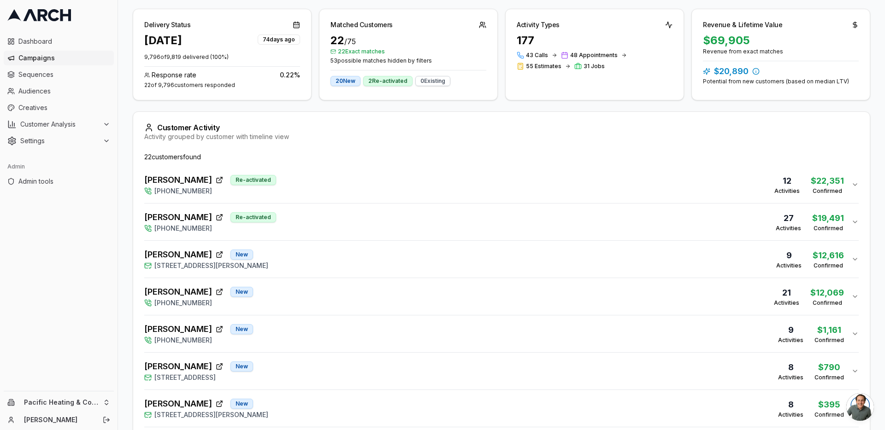
click at [354, 186] on div "[PERSON_NAME] Re-activated [PHONE_NUMBER] 12 Activities $22,351 Confirmed" at bounding box center [497, 185] width 707 height 22
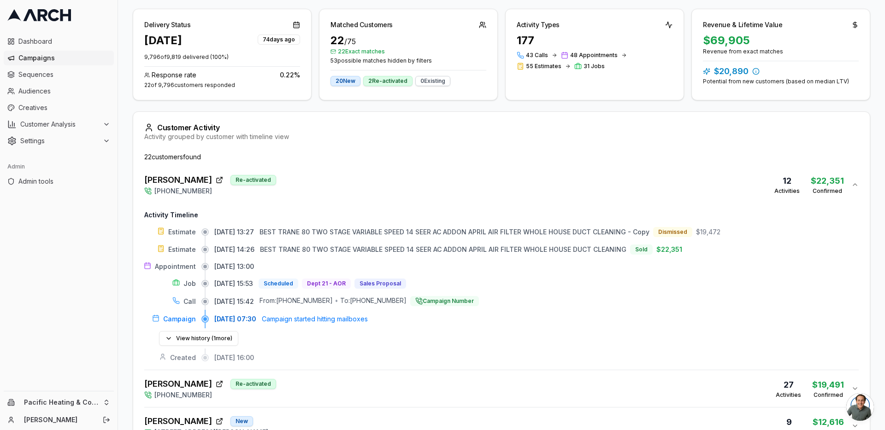
click at [354, 186] on div "[PERSON_NAME] Re-activated [PHONE_NUMBER] 12 Activities $22,351 Confirmed" at bounding box center [497, 185] width 707 height 22
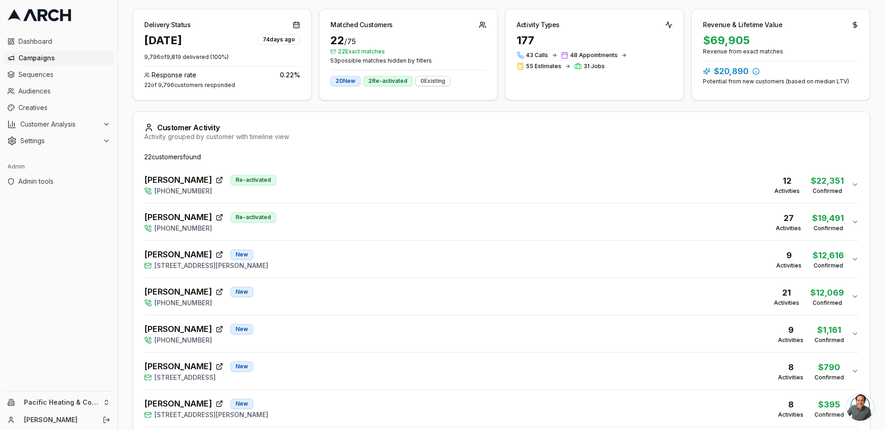
click at [357, 223] on div "[PERSON_NAME] Re-activated [PHONE_NUMBER] 27 Activities $19,491 Confirmed" at bounding box center [497, 222] width 707 height 22
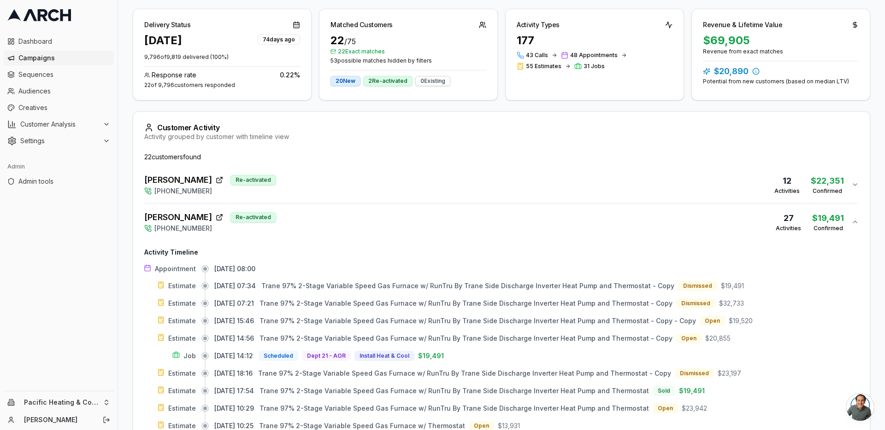
click at [355, 219] on div "[PERSON_NAME] Re-activated [PHONE_NUMBER] 27 Activities $19,491 Confirmed" at bounding box center [497, 222] width 707 height 22
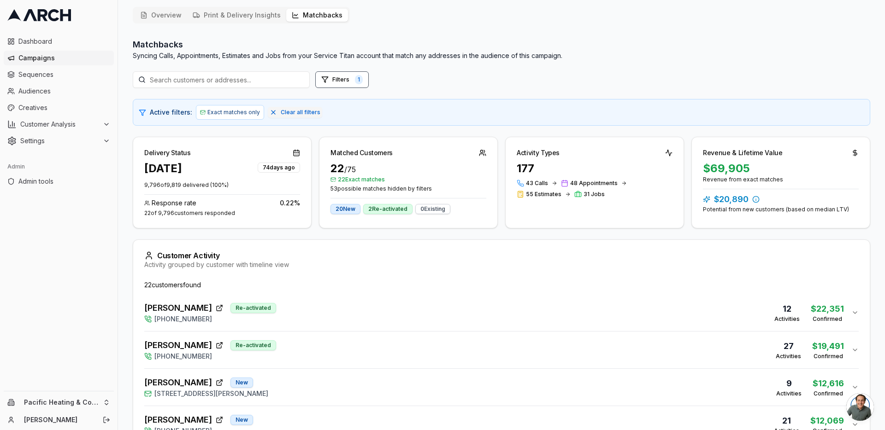
scroll to position [0, 0]
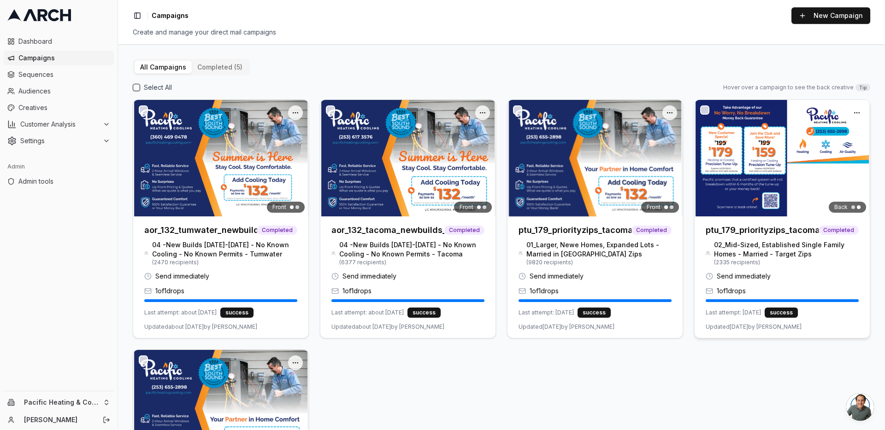
click at [730, 233] on h3 "ptu_179_priorityzips_tacoma_drop1_june2025_02" at bounding box center [761, 230] width 113 height 13
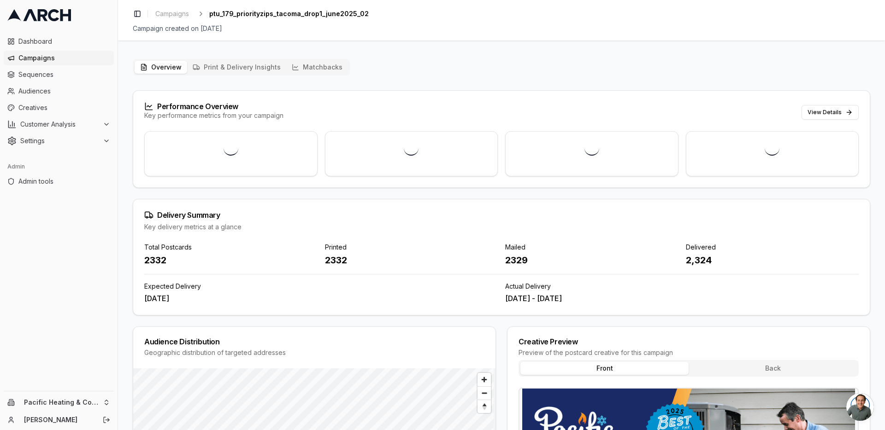
click at [320, 72] on button "Matchbacks" at bounding box center [317, 67] width 62 height 13
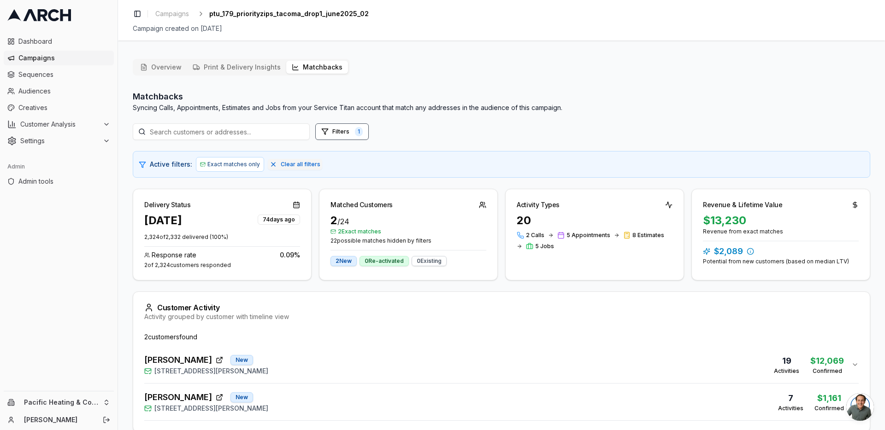
scroll to position [45, 0]
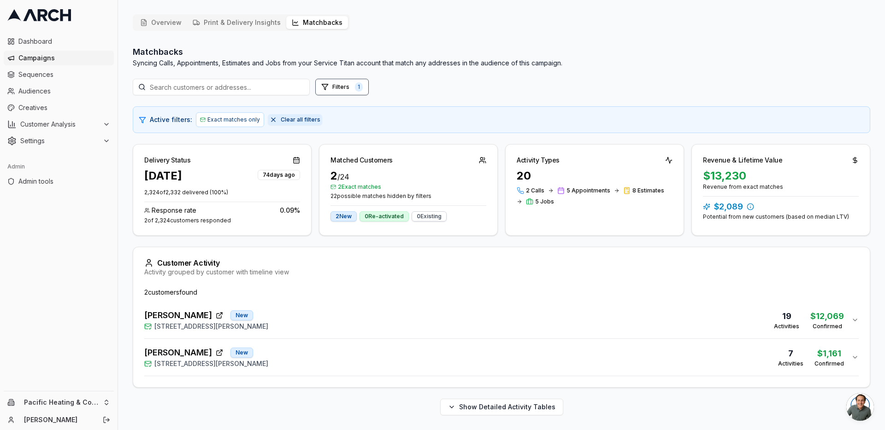
click at [290, 119] on span "Clear all filters" at bounding box center [301, 119] width 40 height 7
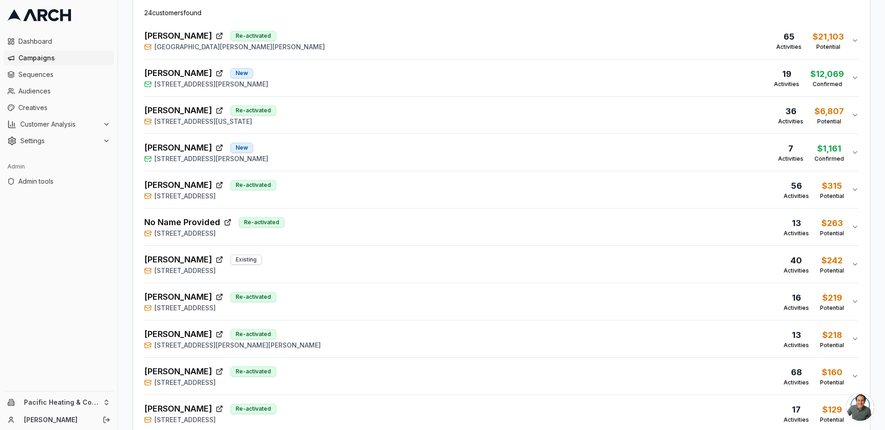
scroll to position [0, 0]
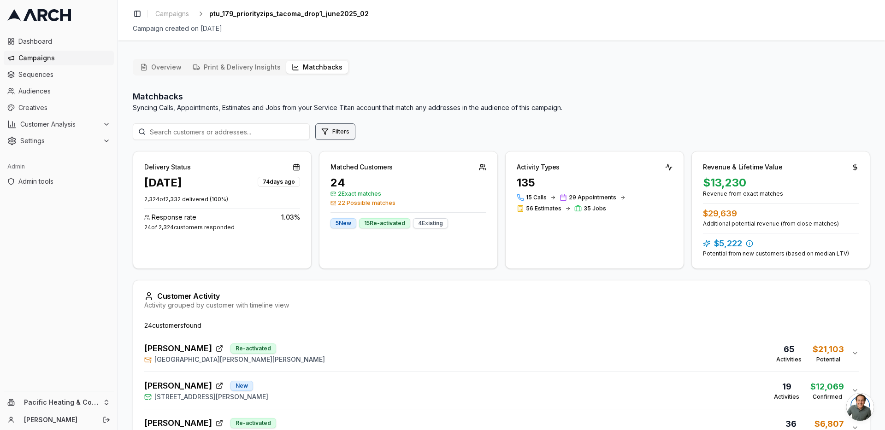
click at [329, 130] on button "Filters" at bounding box center [335, 131] width 40 height 17
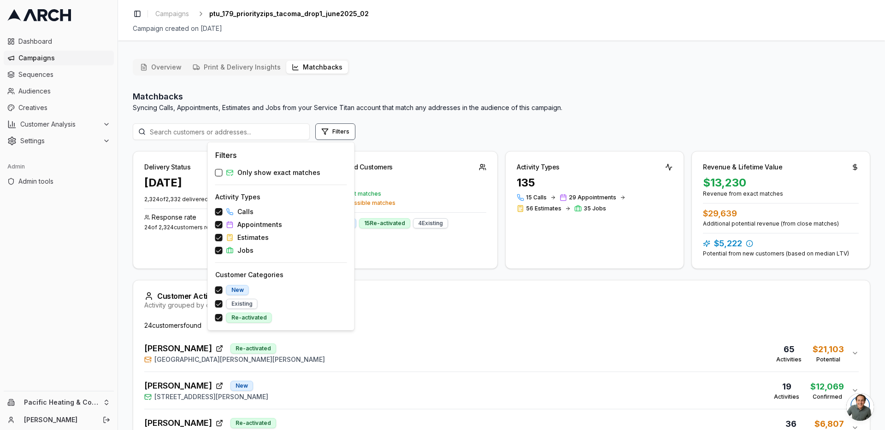
click at [278, 175] on span "Only show exact matches" at bounding box center [278, 172] width 83 height 9
click at [223, 175] on button "Only show exact matches" at bounding box center [218, 172] width 7 height 7
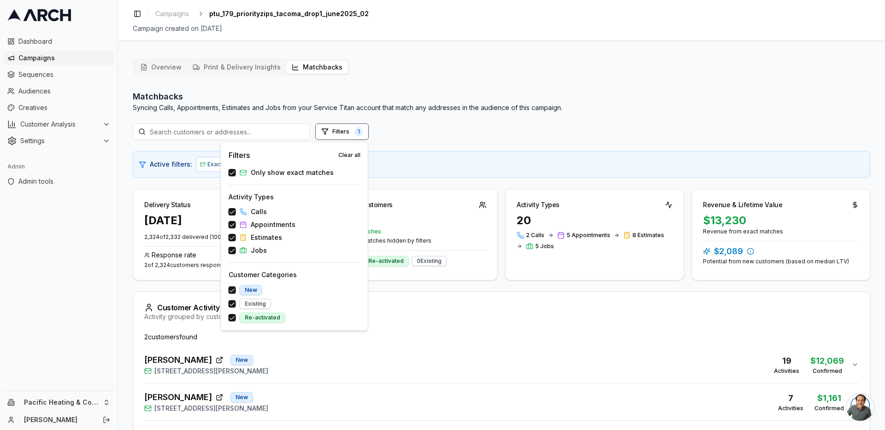
click at [391, 133] on div "Filters 1" at bounding box center [501, 131] width 737 height 17
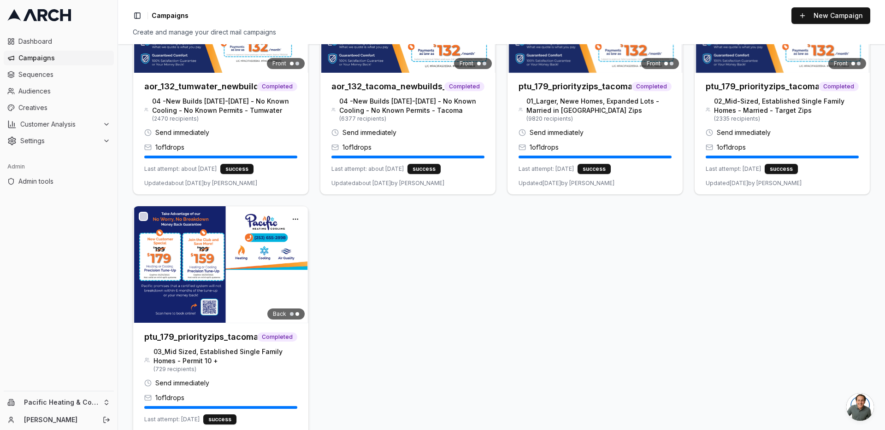
scroll to position [172, 0]
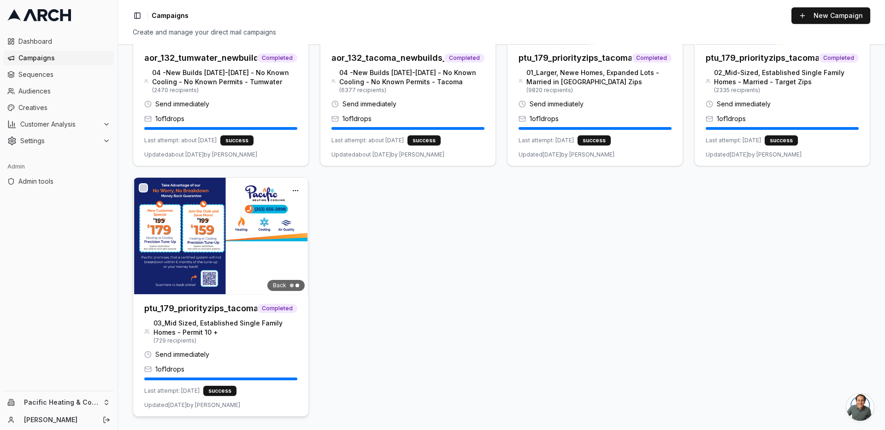
click at [243, 254] on img at bounding box center [220, 236] width 175 height 117
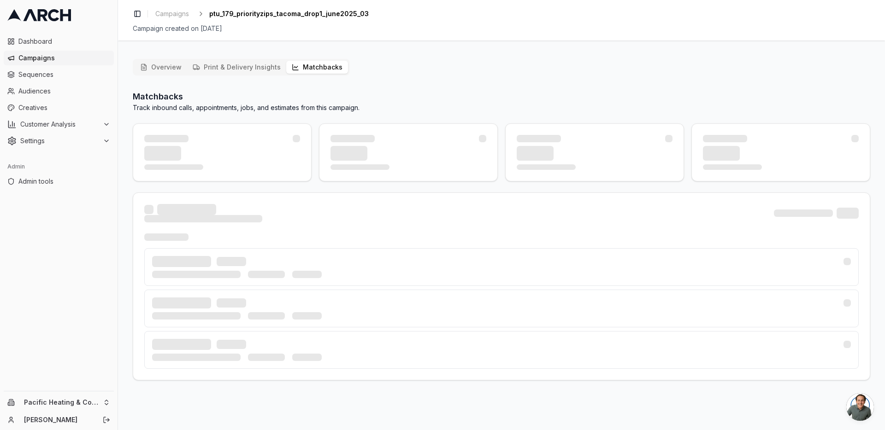
click at [305, 70] on button "Matchbacks" at bounding box center [317, 67] width 62 height 13
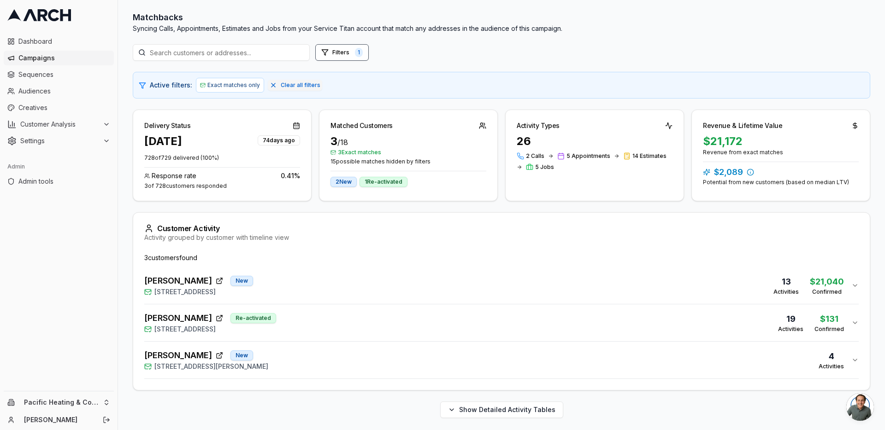
scroll to position [82, 0]
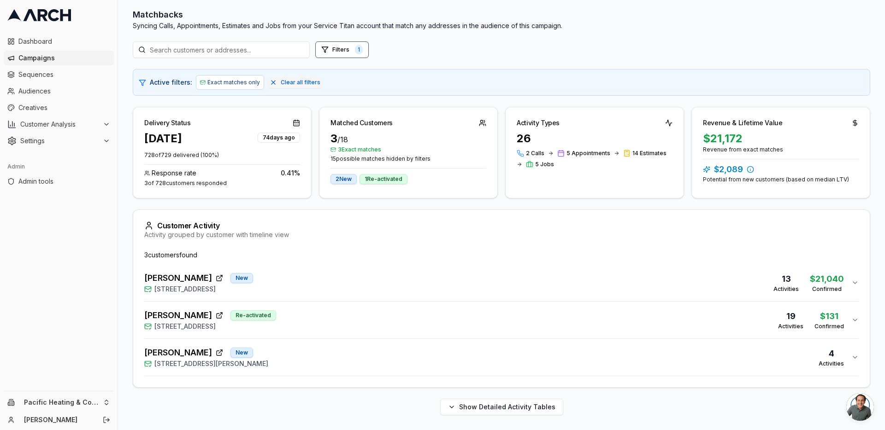
click at [327, 320] on div "[PERSON_NAME] Re-activated [STREET_ADDRESS] 19 Activities $131 Confirmed" at bounding box center [497, 320] width 707 height 22
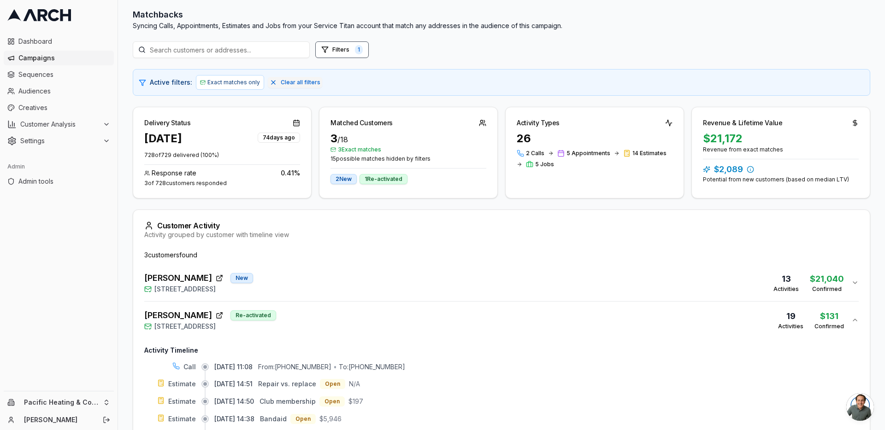
click at [330, 282] on div "[PERSON_NAME] New [STREET_ADDRESS] 13 Activities $21,040 Confirmed" at bounding box center [497, 283] width 707 height 22
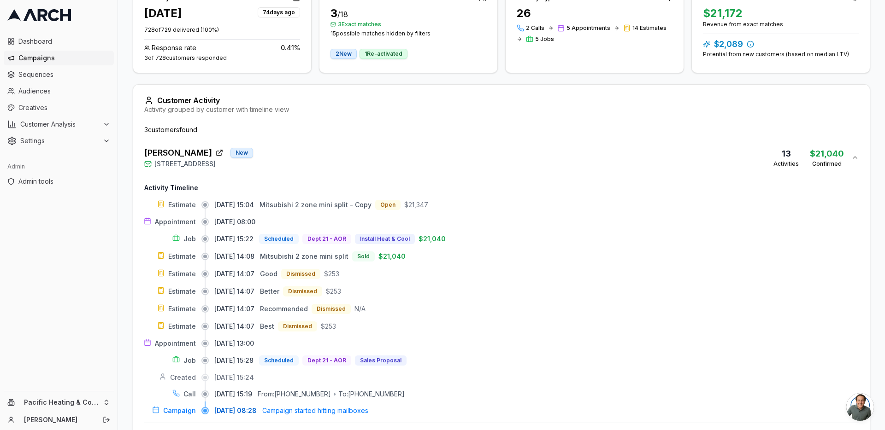
scroll to position [193, 0]
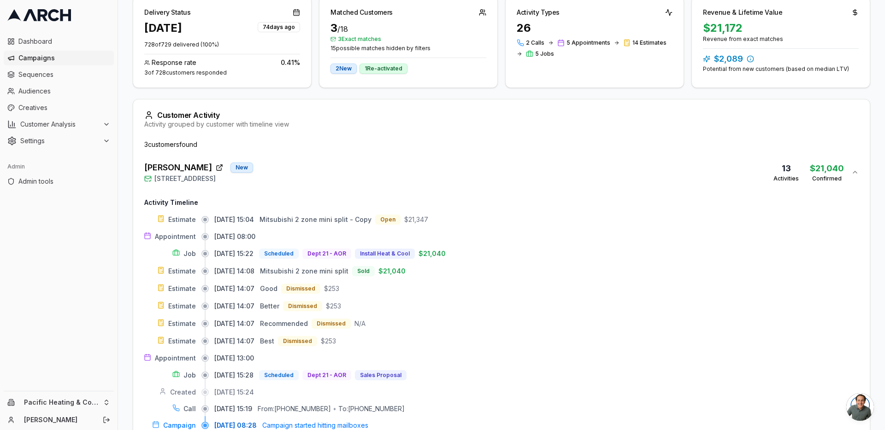
drag, startPoint x: 258, startPoint y: 179, endPoint x: 152, endPoint y: 180, distance: 106.0
click at [153, 178] on div "[PERSON_NAME] New [STREET_ADDRESS] 13 Activities $21,040 Confirmed" at bounding box center [497, 172] width 707 height 22
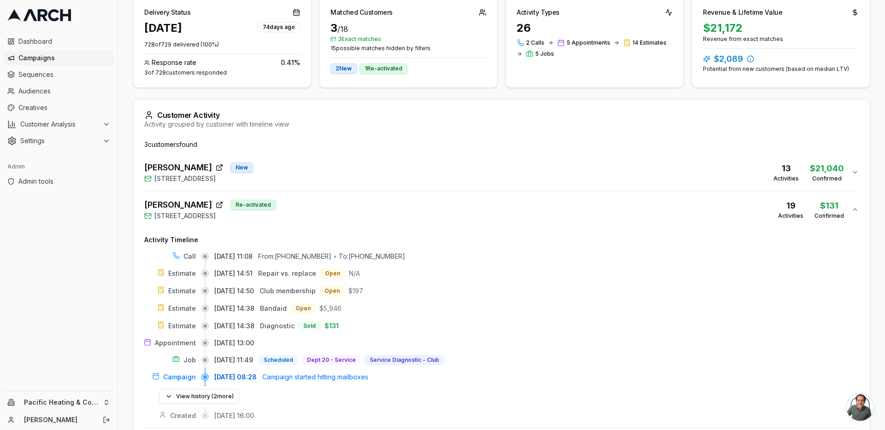
click at [155, 180] on span "[STREET_ADDRESS]" at bounding box center [184, 178] width 61 height 9
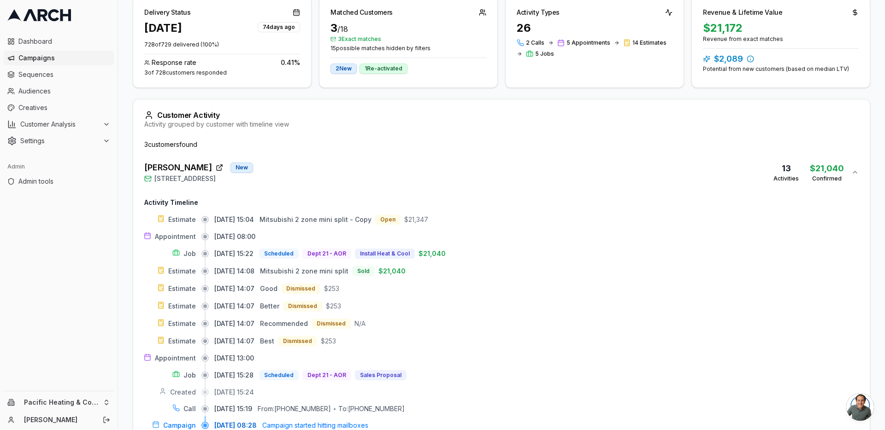
drag, startPoint x: 155, startPoint y: 180, endPoint x: 551, endPoint y: 55, distance: 414.6
click at [550, 55] on div "Matchbacks Syncing Calls, Appointments, Estimates and Jobs from your Service Ti…" at bounding box center [501, 325] width 737 height 854
click at [327, 166] on div "[PERSON_NAME] New [STREET_ADDRESS] 13 Activities $21,040 Confirmed" at bounding box center [497, 172] width 707 height 22
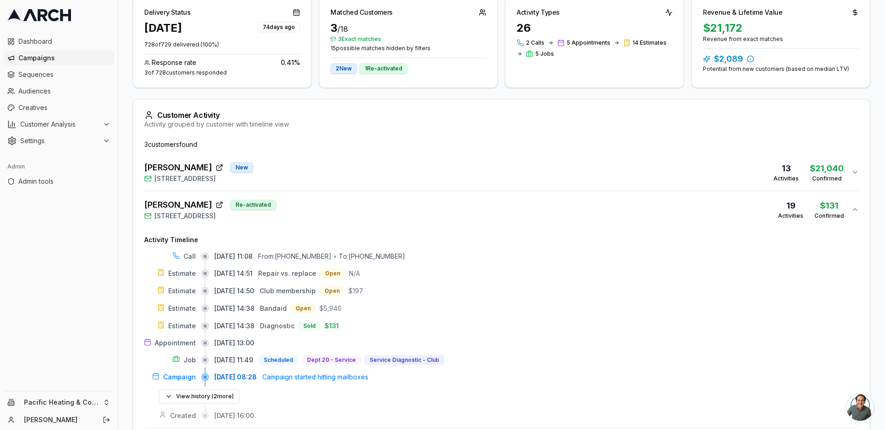
click at [307, 199] on div "[PERSON_NAME] Re-activated [STREET_ADDRESS] 19 Activities $131 Confirmed" at bounding box center [497, 210] width 707 height 22
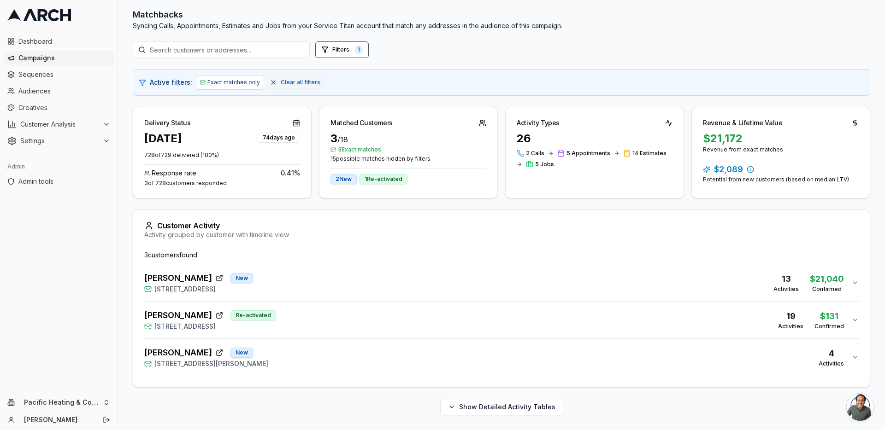
click at [322, 311] on div "[PERSON_NAME] Re-activated [STREET_ADDRESS] 19 Activities $131 Confirmed" at bounding box center [497, 320] width 707 height 22
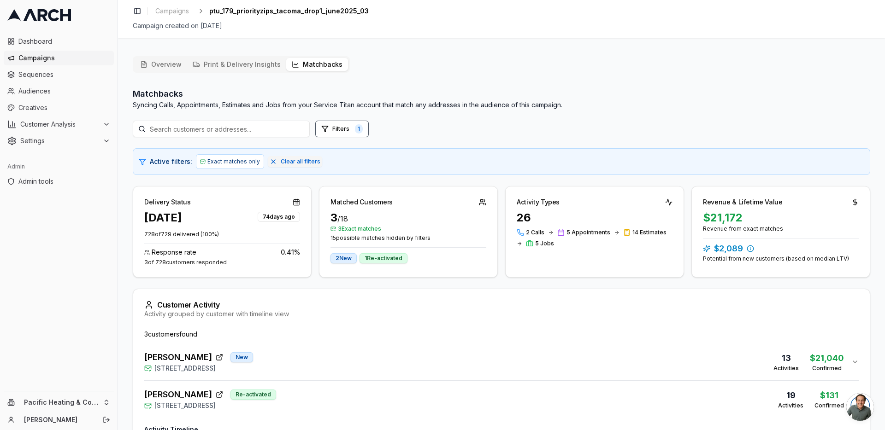
scroll to position [0, 0]
